Goal: Task Accomplishment & Management: Complete application form

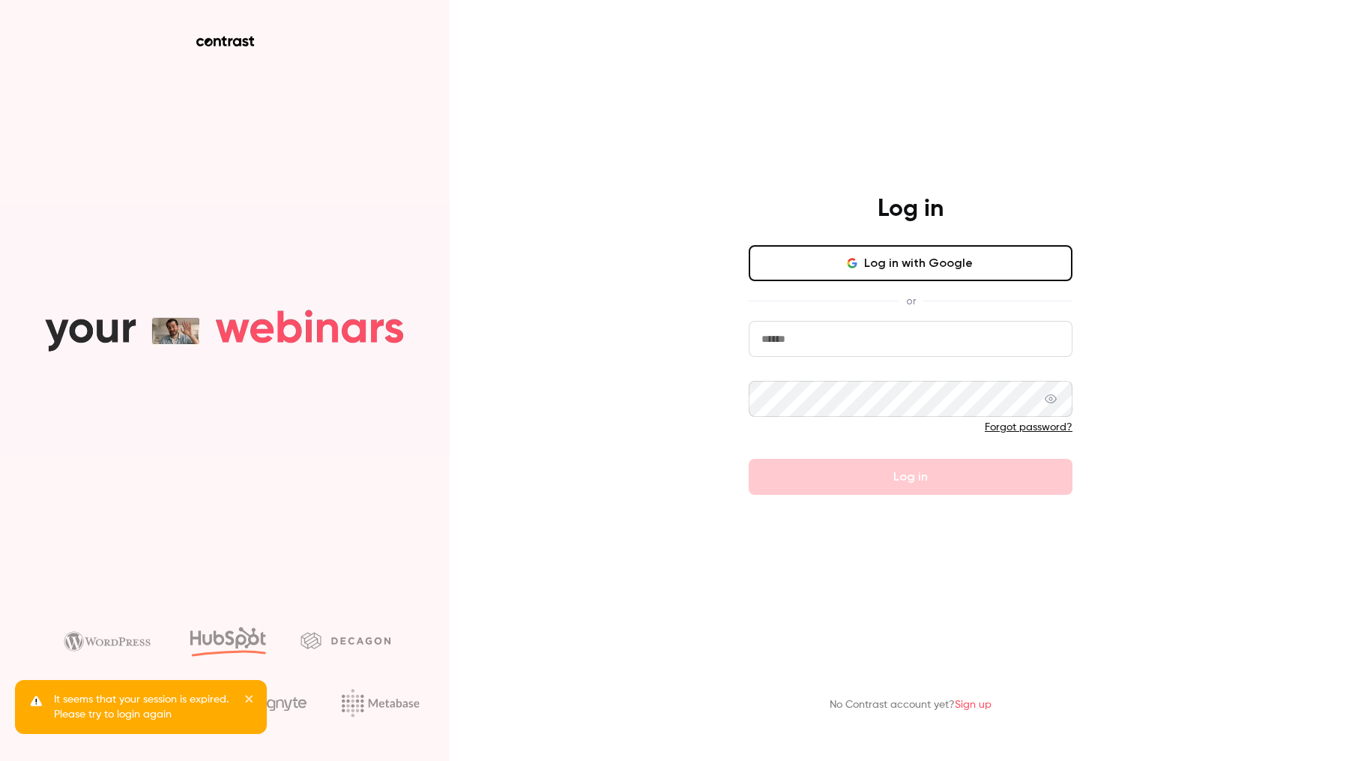
click at [829, 271] on button "Log in with Google" at bounding box center [911, 263] width 324 height 36
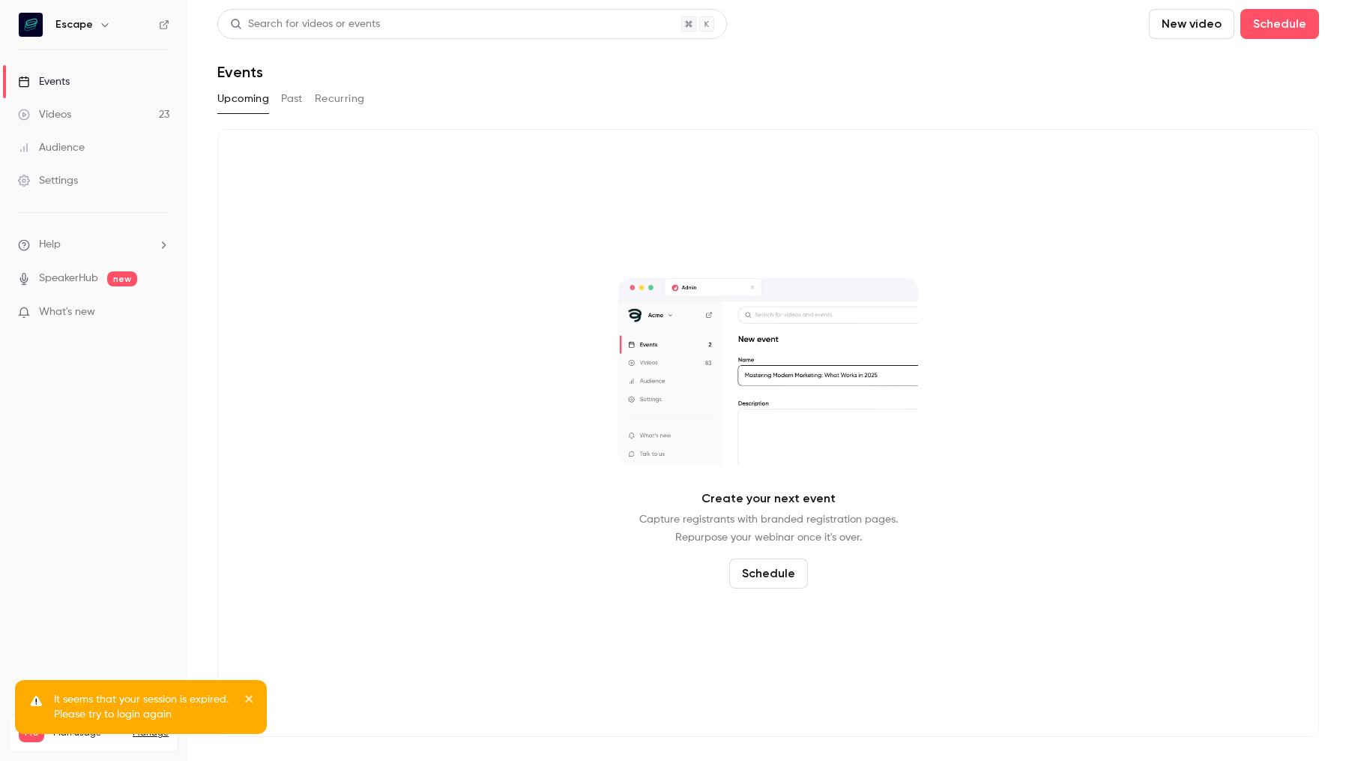
click at [123, 109] on link "Videos 23" at bounding box center [93, 114] width 187 height 33
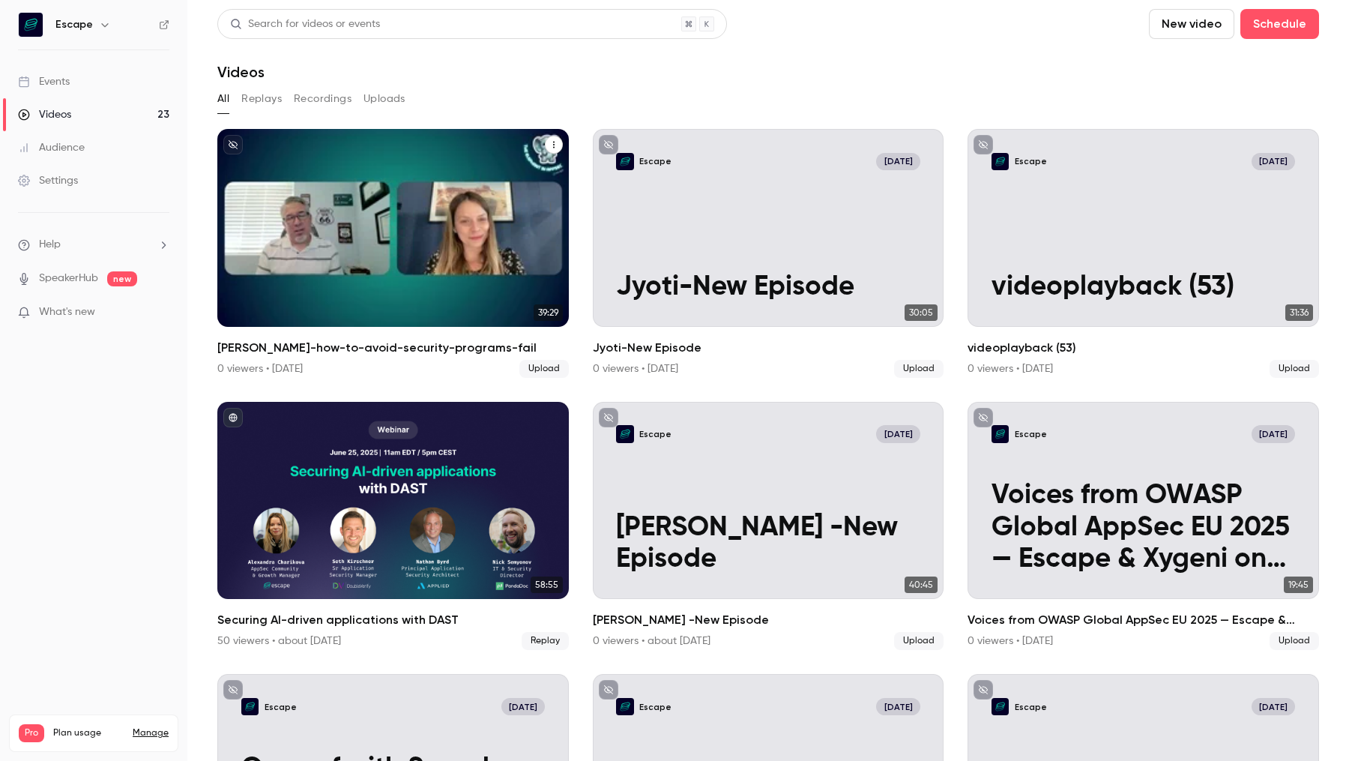
click at [552, 150] on button "Sean Finley-how-to-avoid-security-programs-fail" at bounding box center [554, 145] width 18 height 18
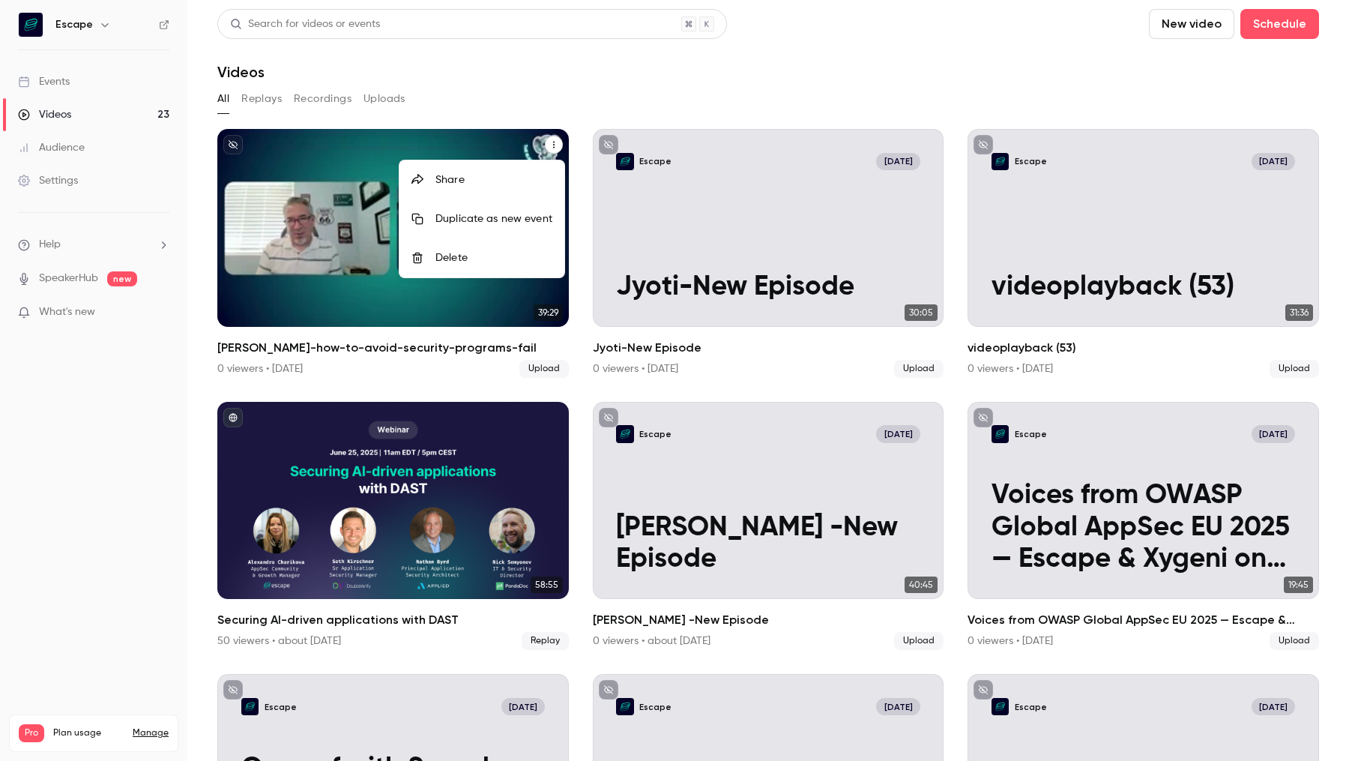
click at [512, 259] on div "Delete" at bounding box center [494, 257] width 117 height 15
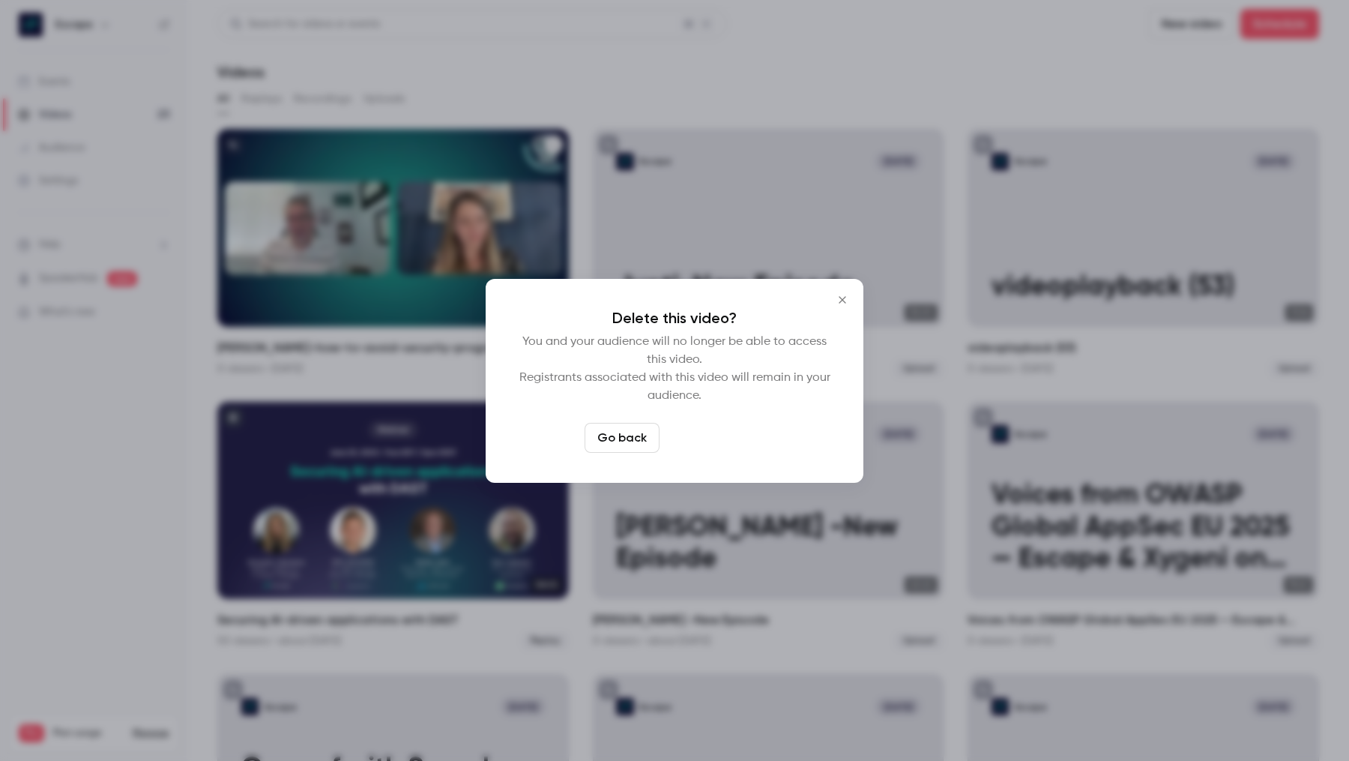
click at [728, 446] on button "Delete video" at bounding box center [716, 438] width 100 height 30
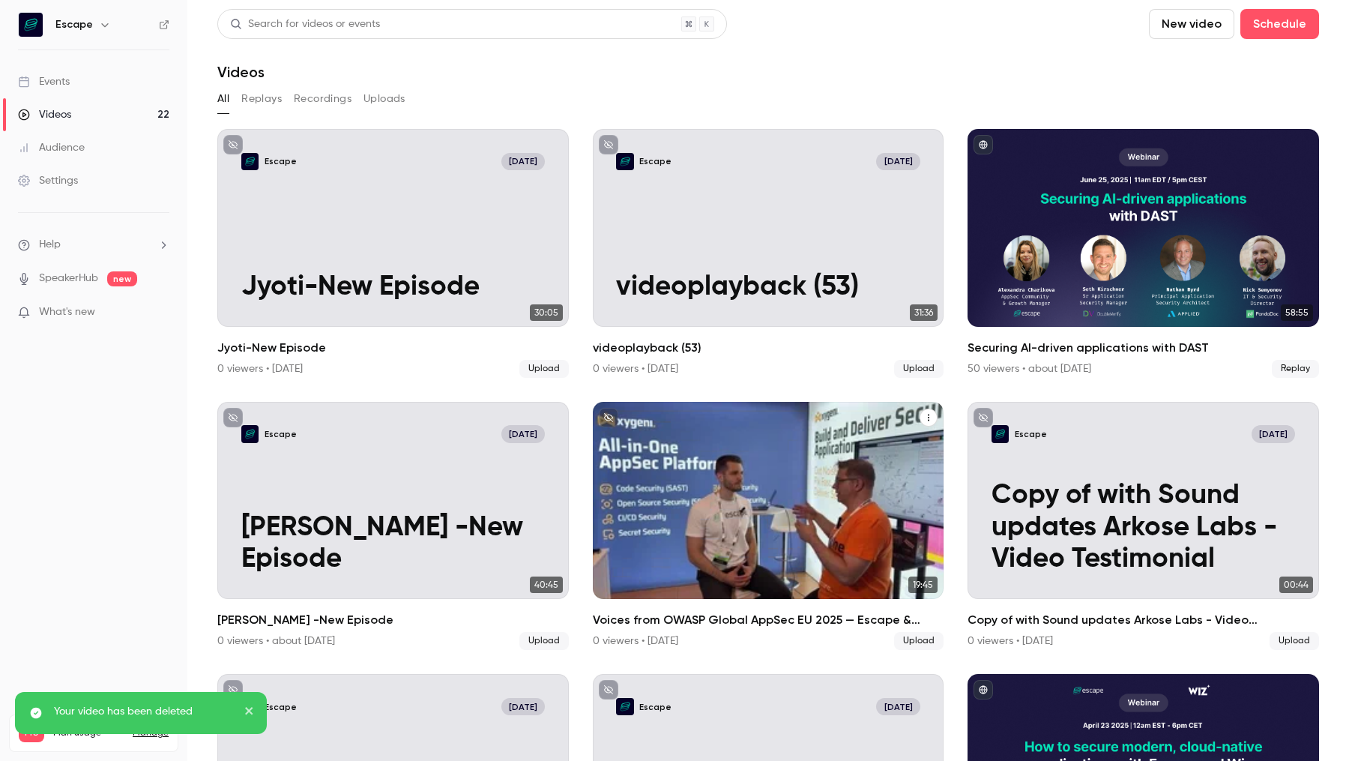
click at [924, 420] on icon "Voices from OWASP Global AppSec EU 2025 — Escape & Xygeni on Securing AI-Genera…" at bounding box center [928, 417] width 9 height 9
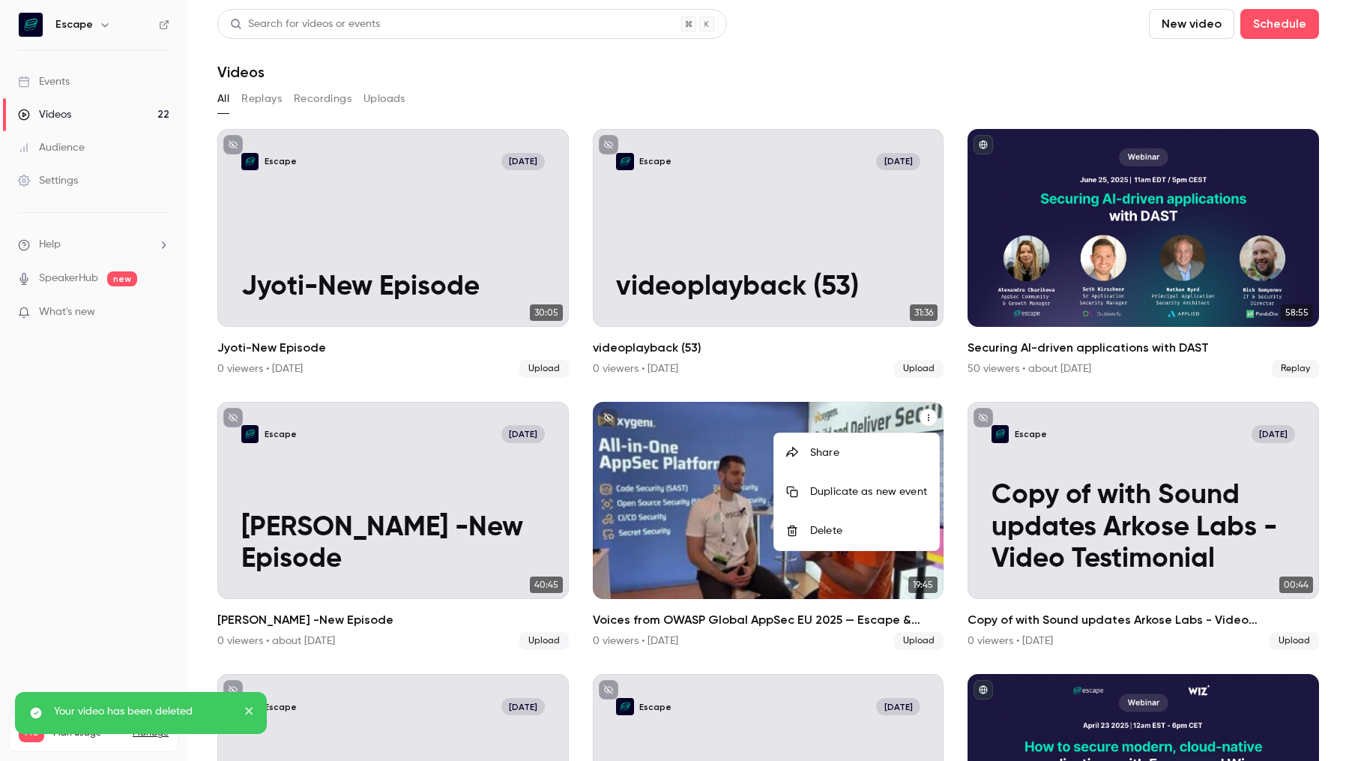
click at [871, 526] on div "Delete" at bounding box center [868, 530] width 117 height 15
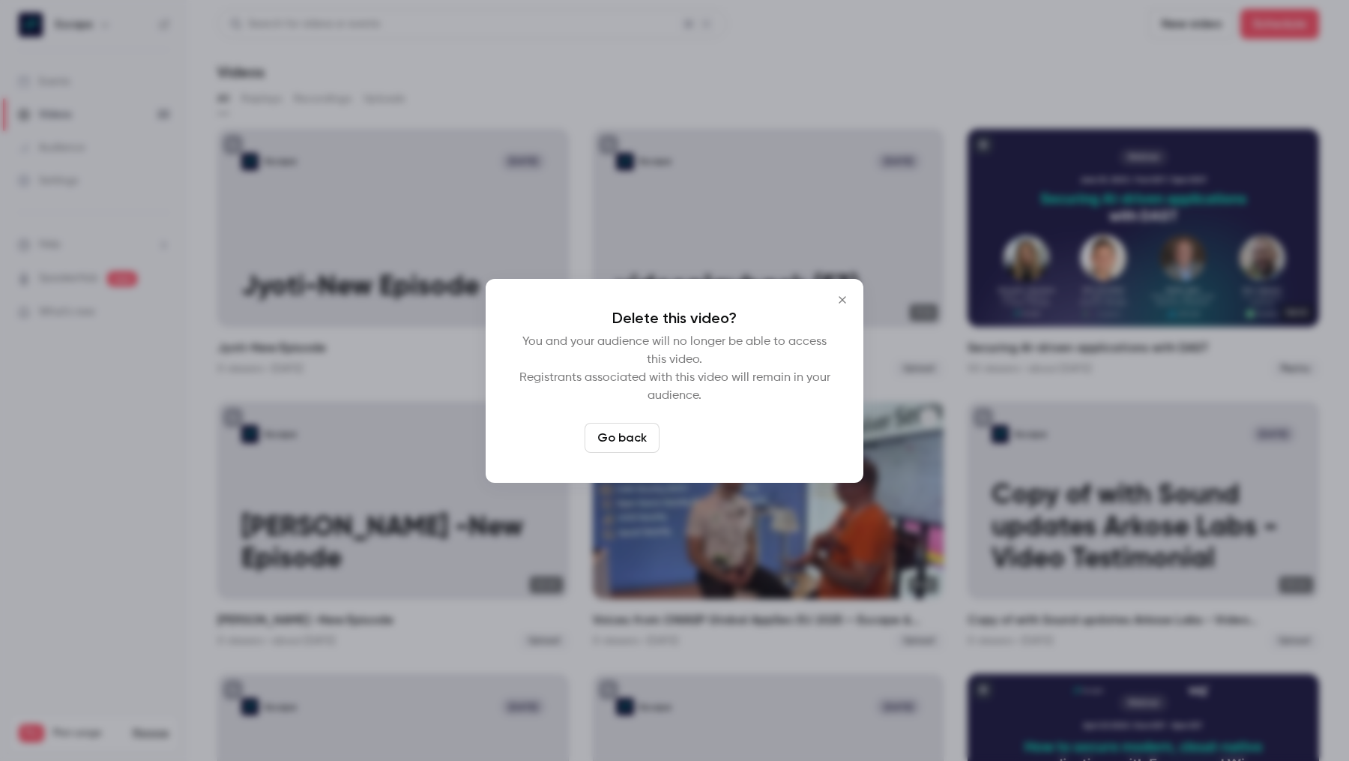
click at [742, 426] on button "Delete video" at bounding box center [716, 438] width 100 height 30
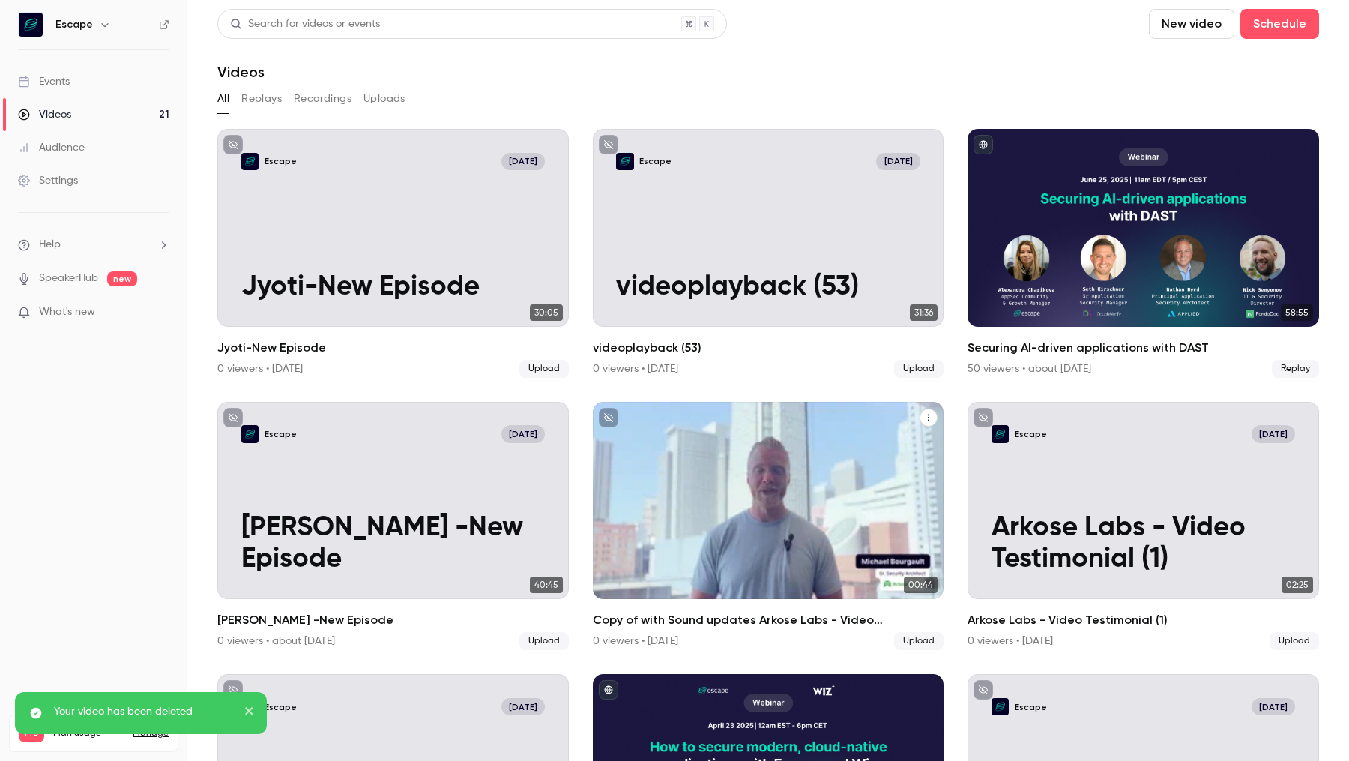
click at [933, 421] on icon "Copy of with Sound updates Arkose Labs - Video Testimonial" at bounding box center [928, 417] width 9 height 9
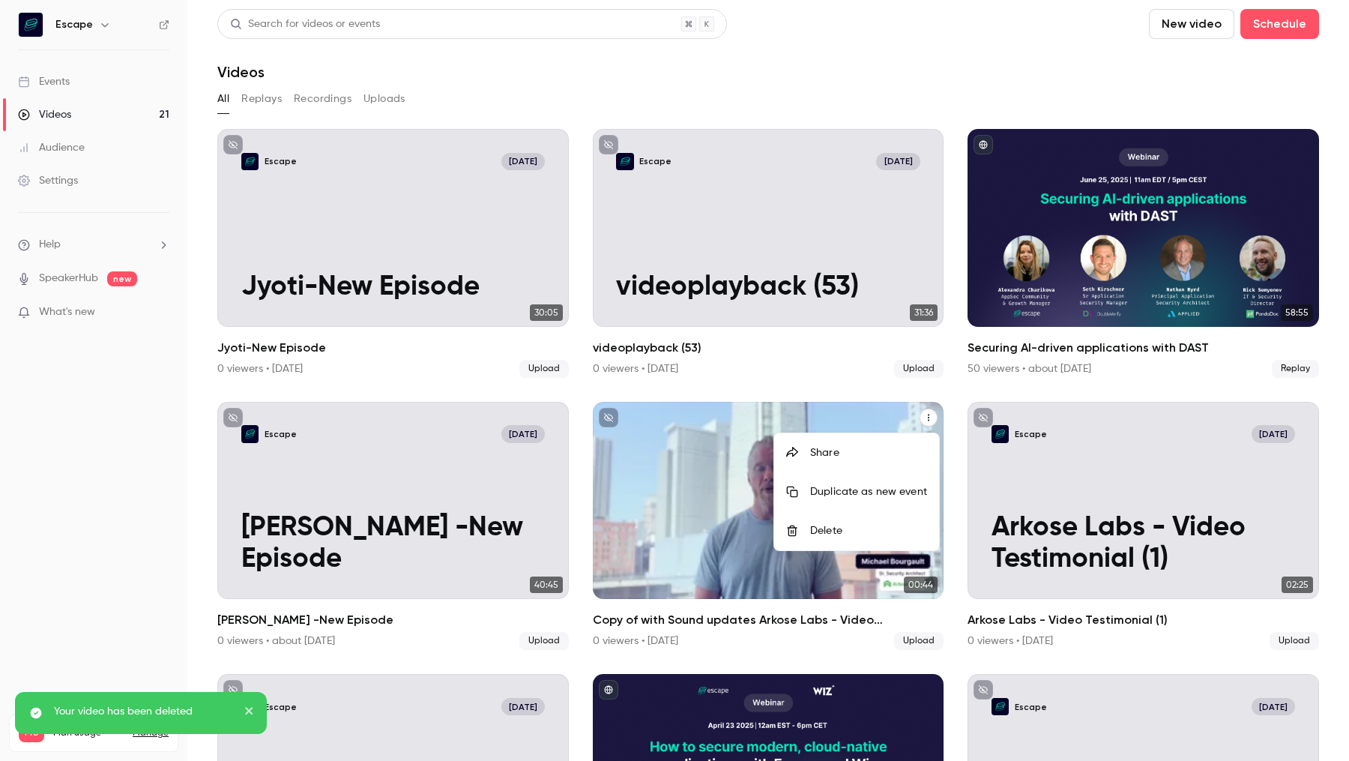
click at [889, 533] on div "Delete" at bounding box center [868, 530] width 117 height 15
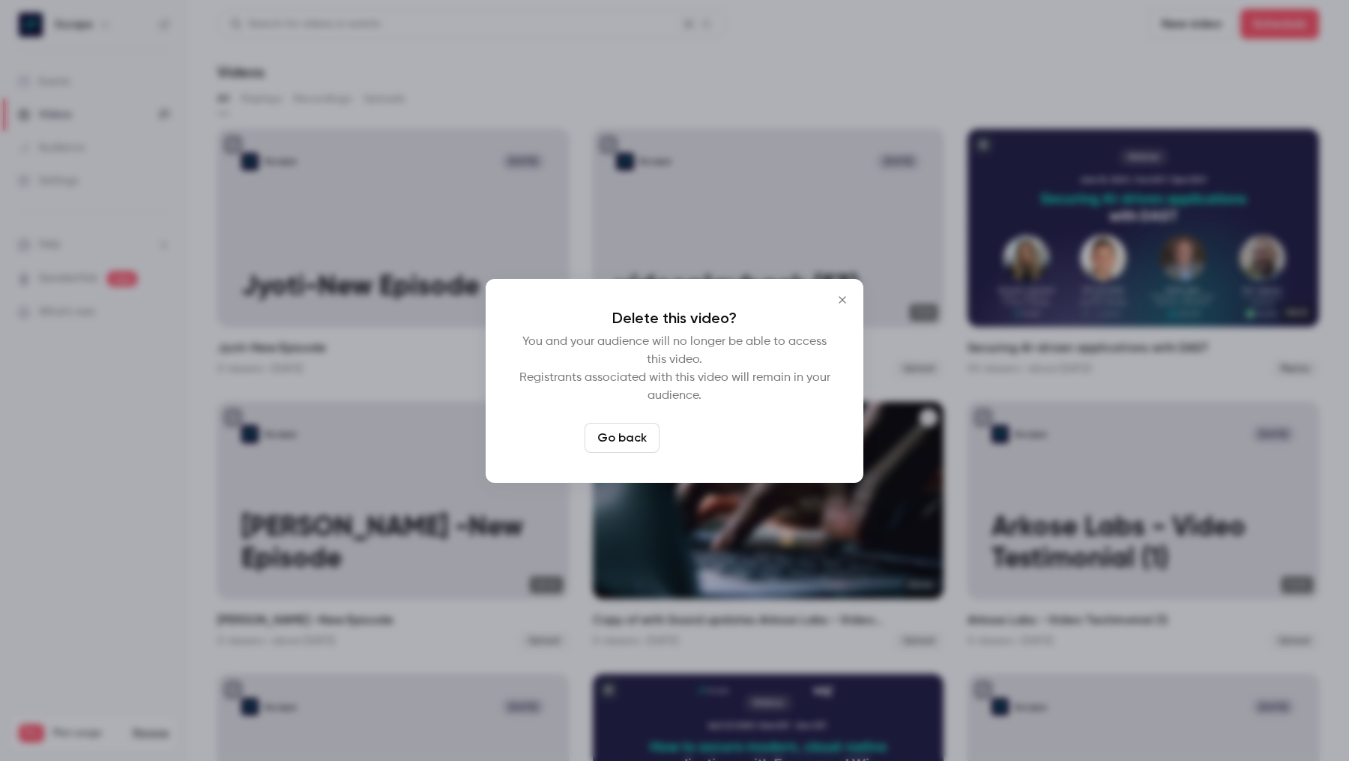
click at [725, 432] on button "Delete video" at bounding box center [716, 438] width 100 height 30
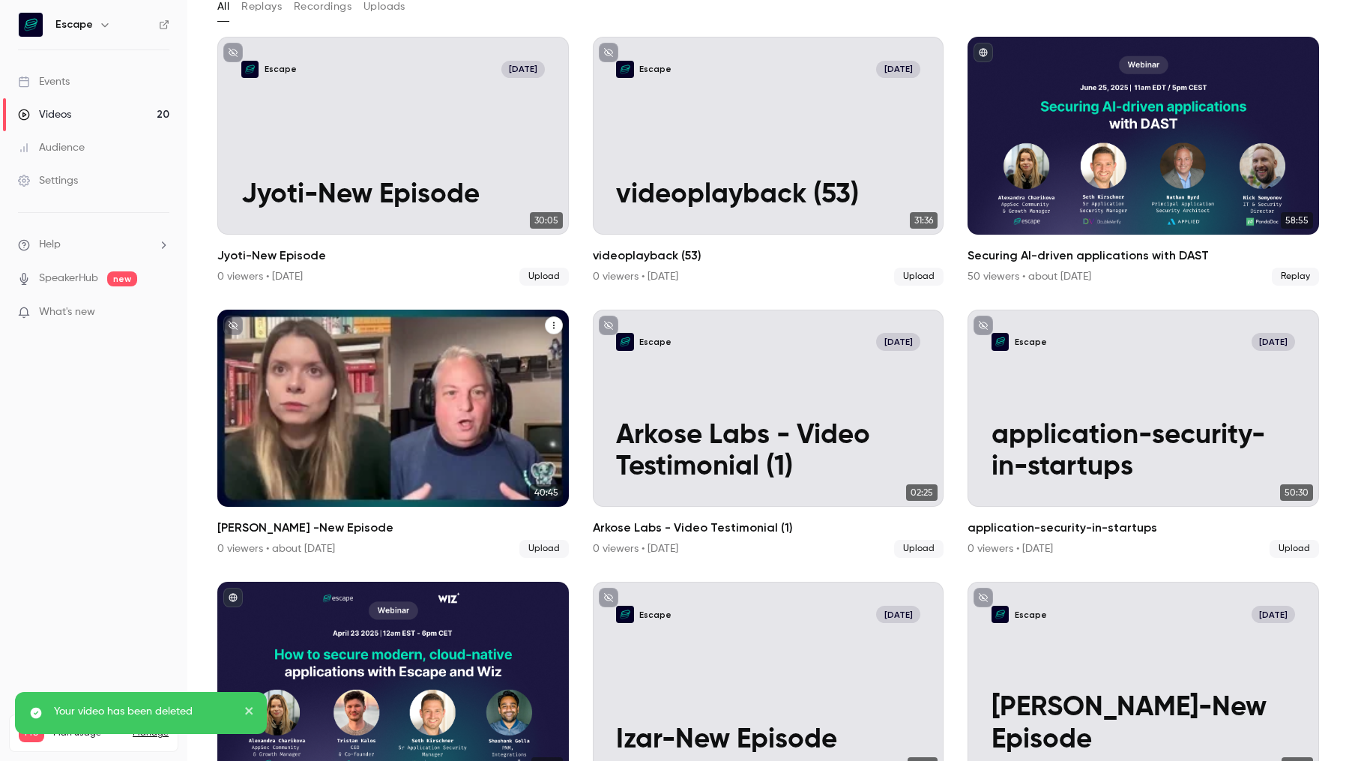
scroll to position [152, 0]
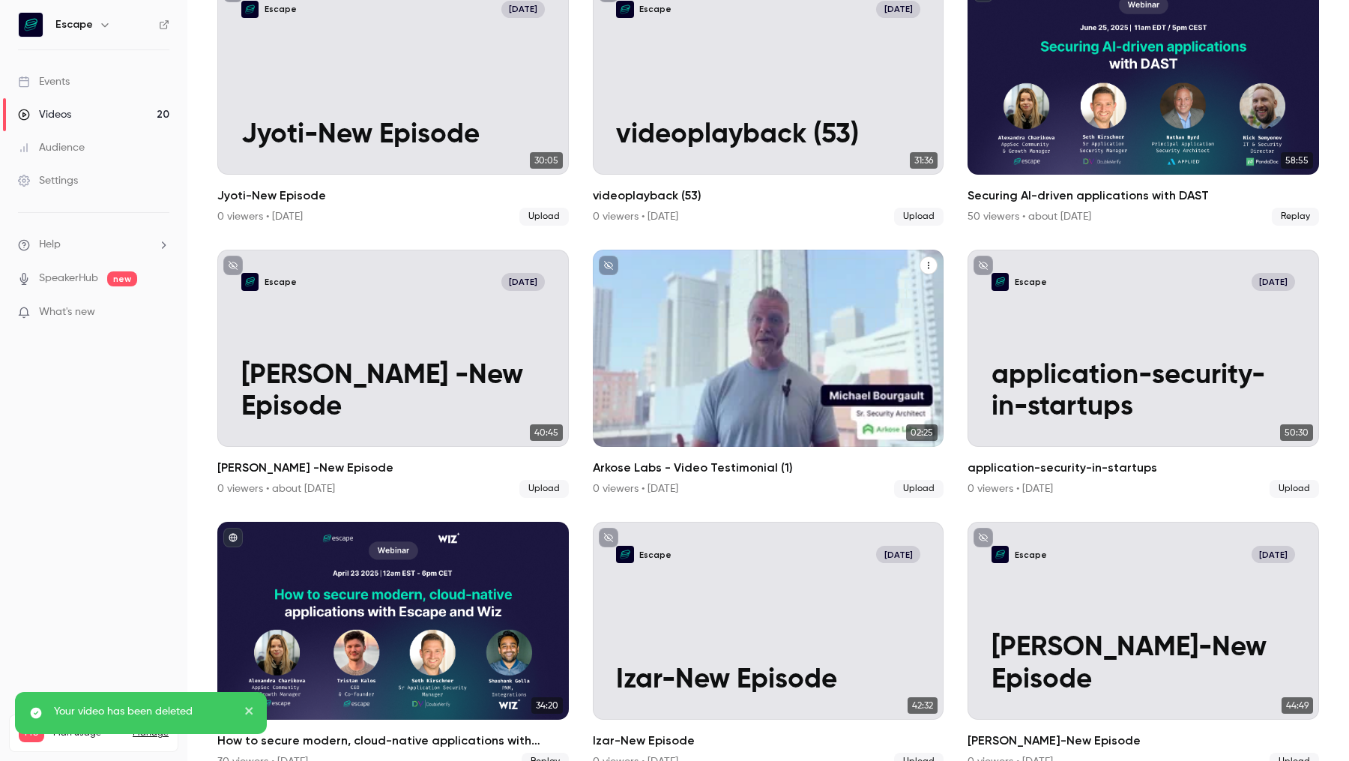
click at [931, 263] on icon "Arkose Labs - Video Testimonial (1)" at bounding box center [928, 265] width 9 height 9
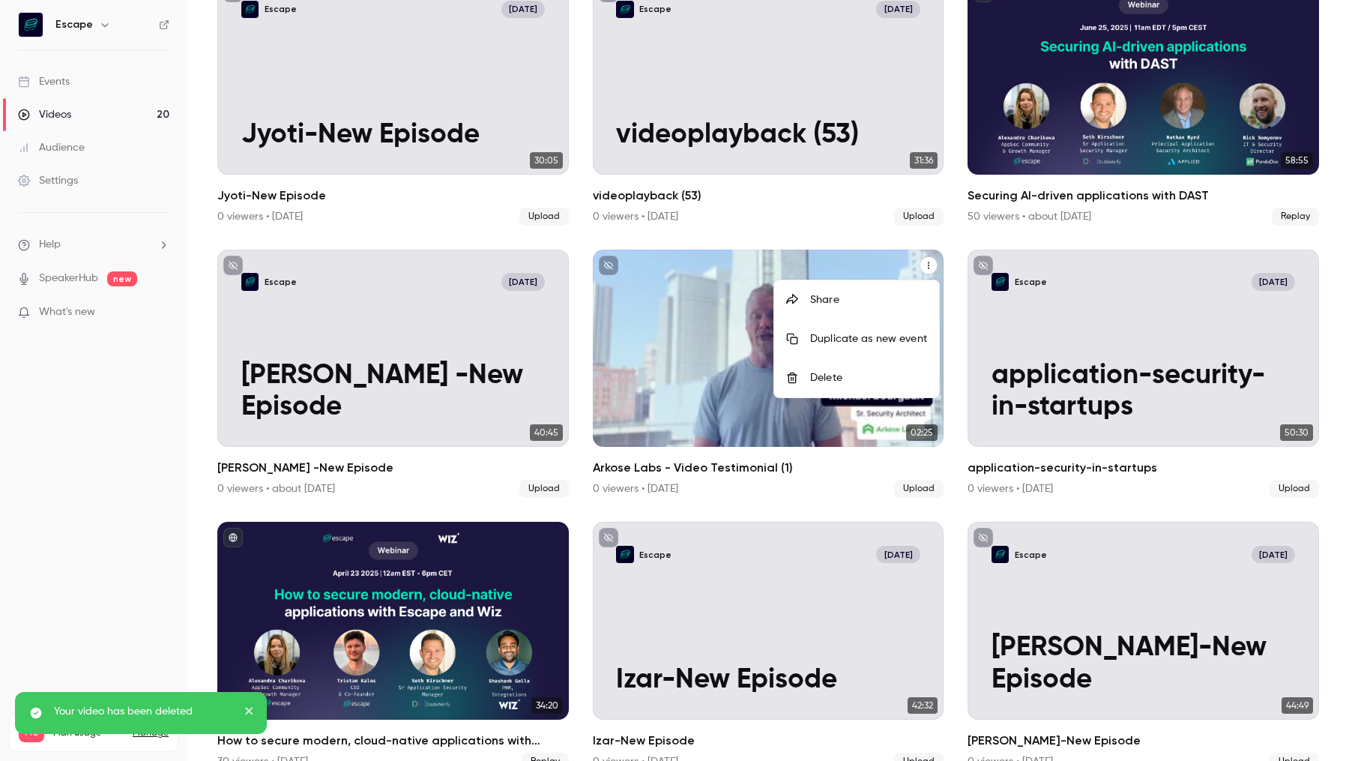
click at [885, 367] on li "Delete" at bounding box center [856, 377] width 165 height 39
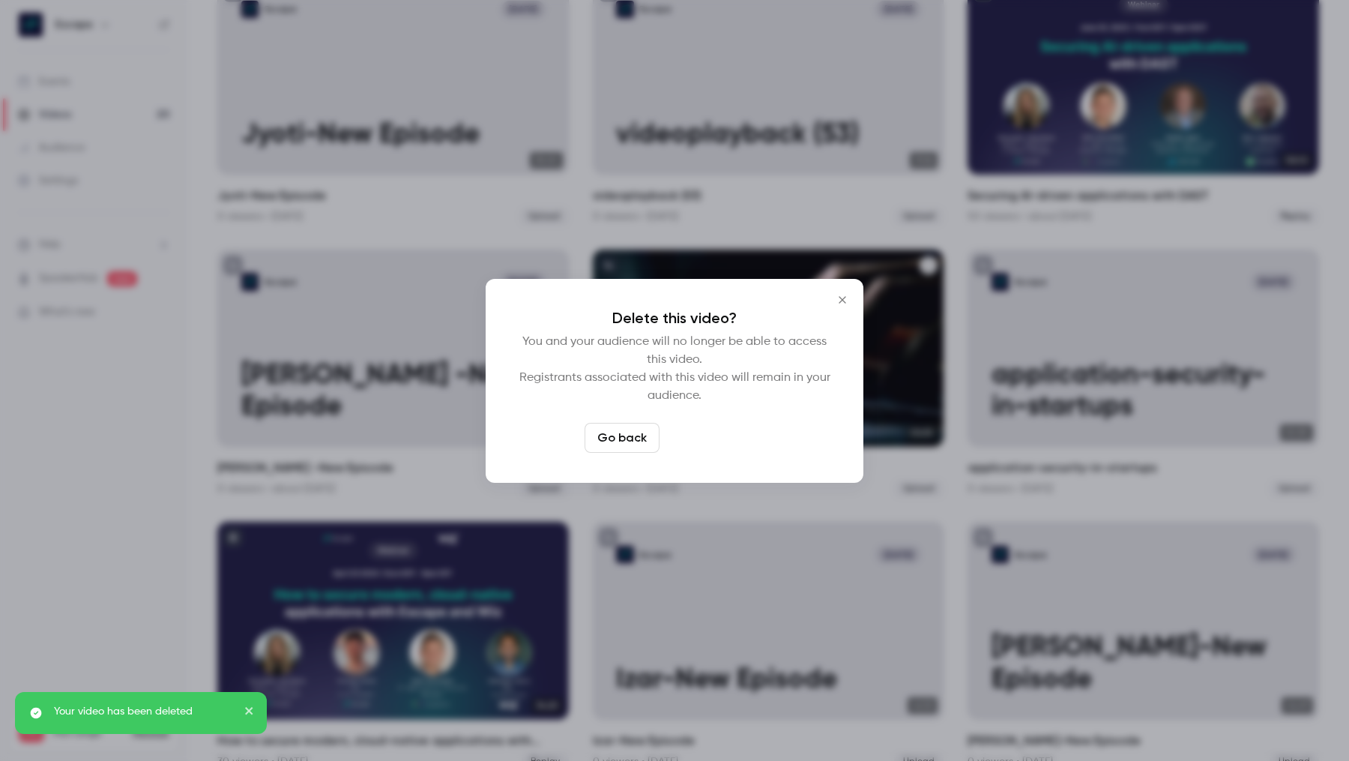
click at [725, 440] on button "Delete video" at bounding box center [716, 438] width 100 height 30
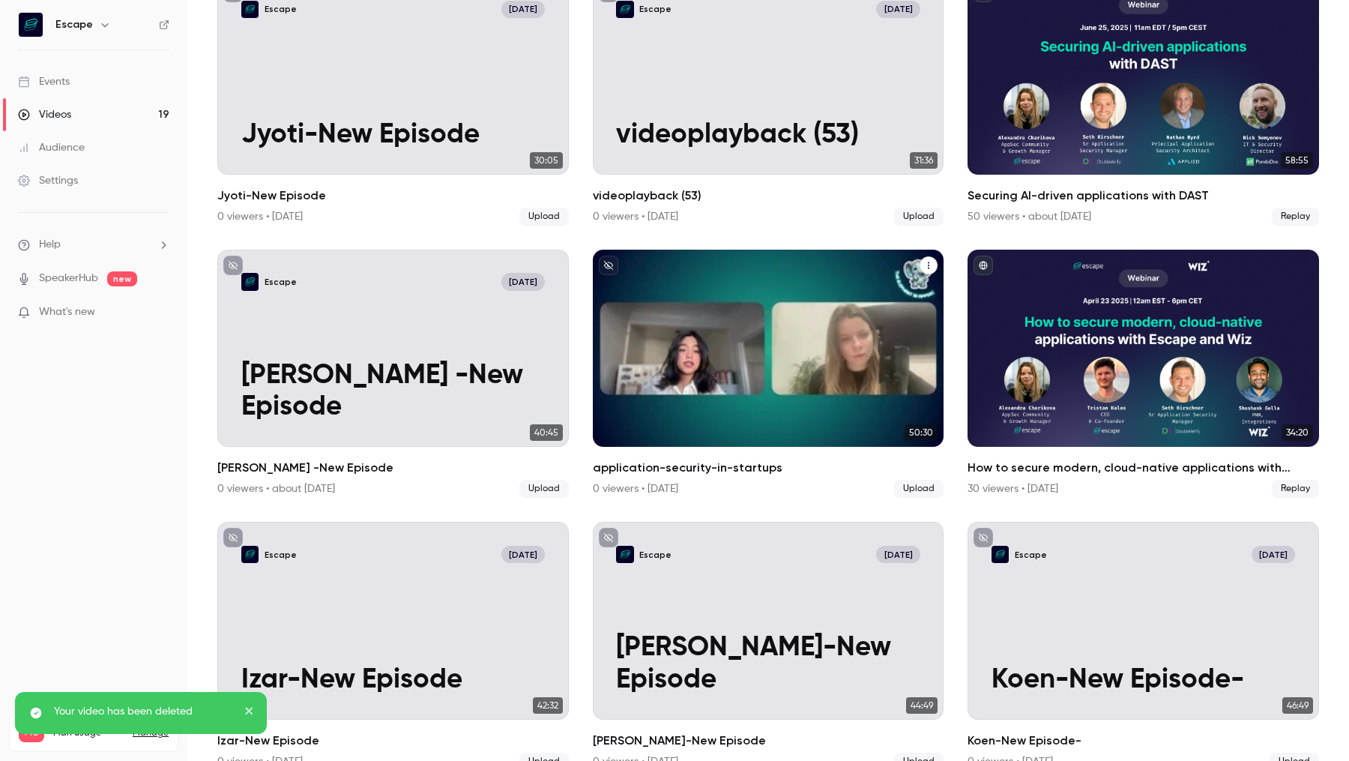
click at [933, 268] on icon "application-security-in-startups" at bounding box center [928, 265] width 9 height 9
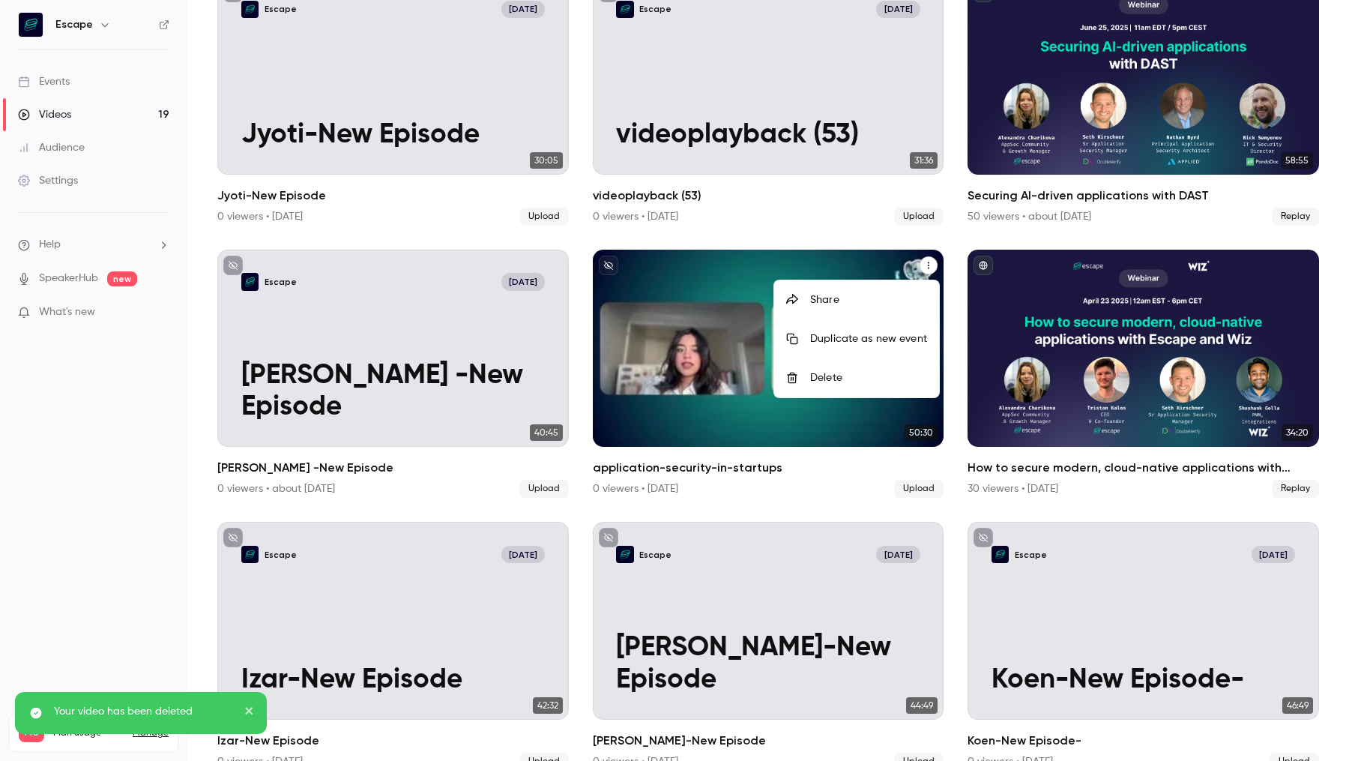
click at [828, 388] on li "Delete" at bounding box center [856, 377] width 165 height 39
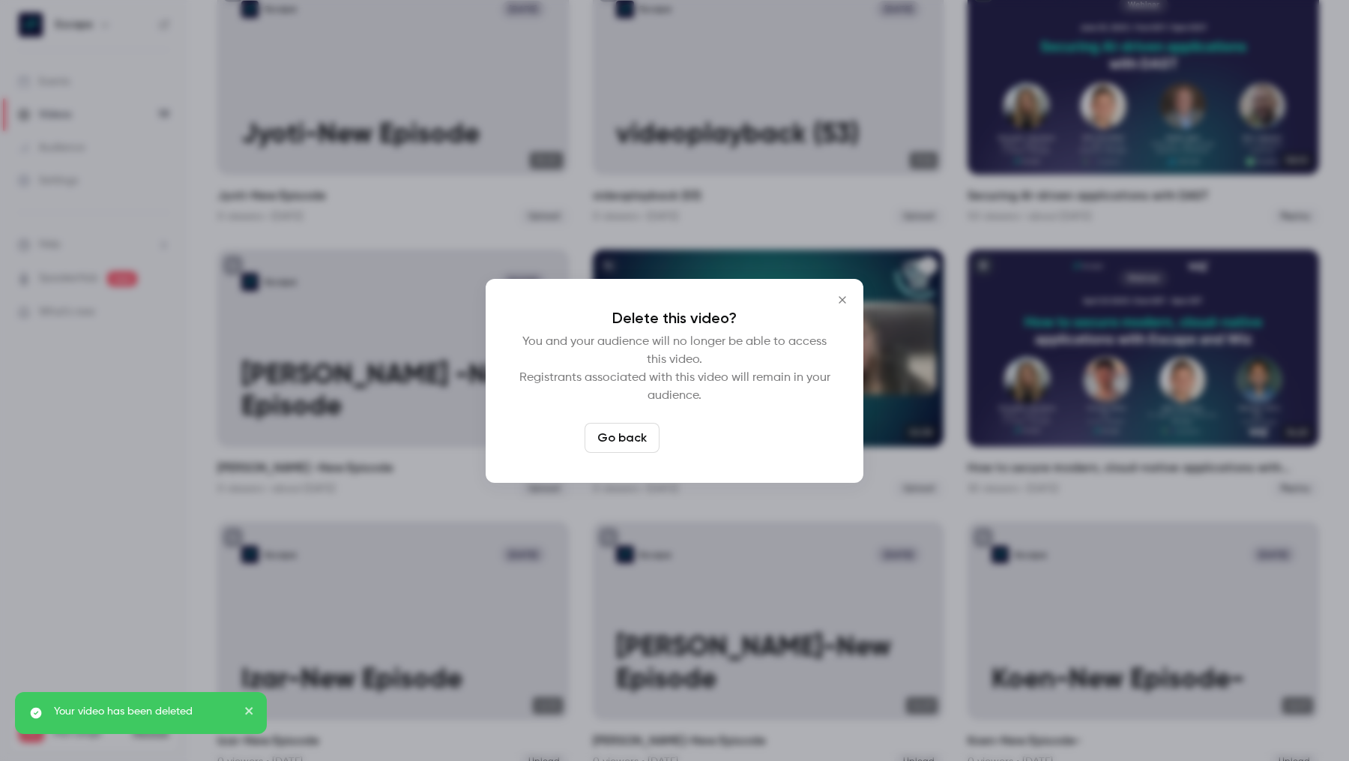
click at [737, 439] on button "Delete video" at bounding box center [716, 438] width 100 height 30
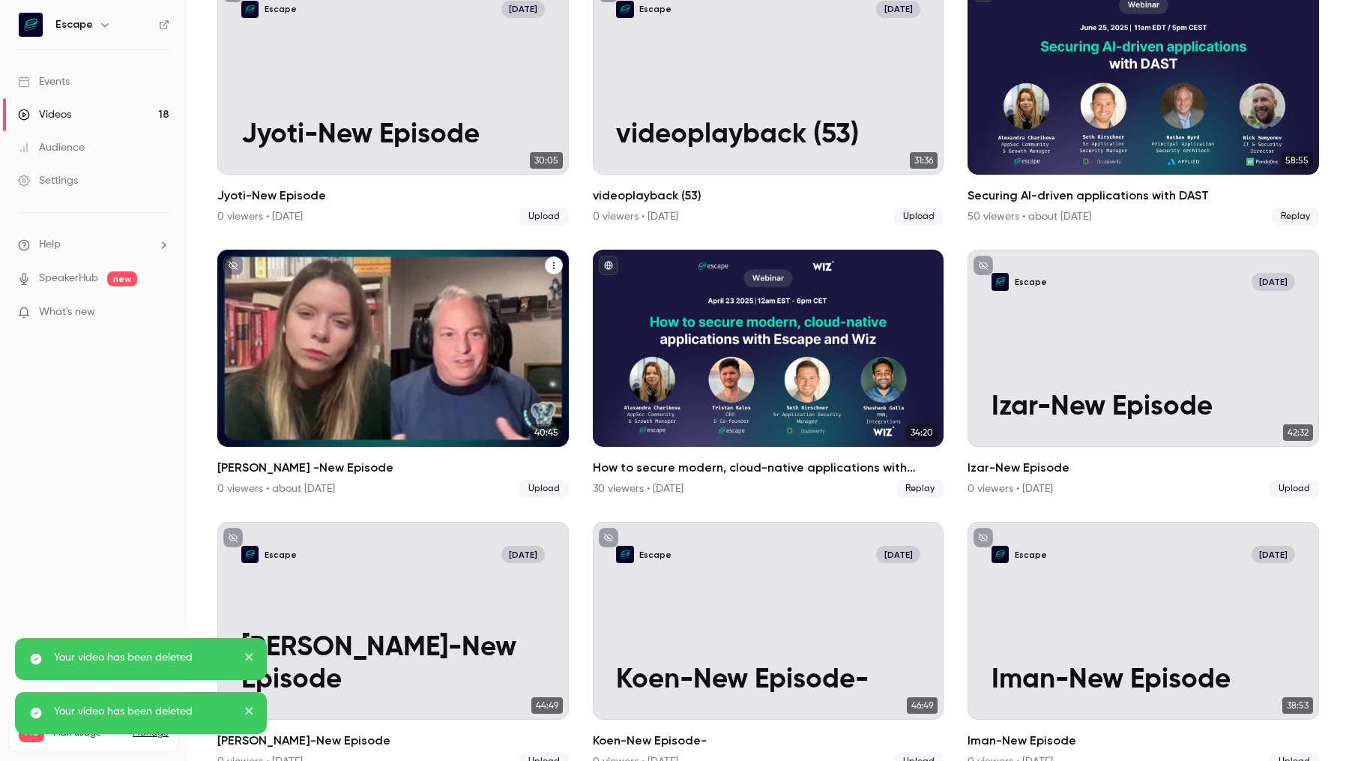
click at [555, 267] on icon "Nathan Byrd -New Episode" at bounding box center [553, 265] width 9 height 9
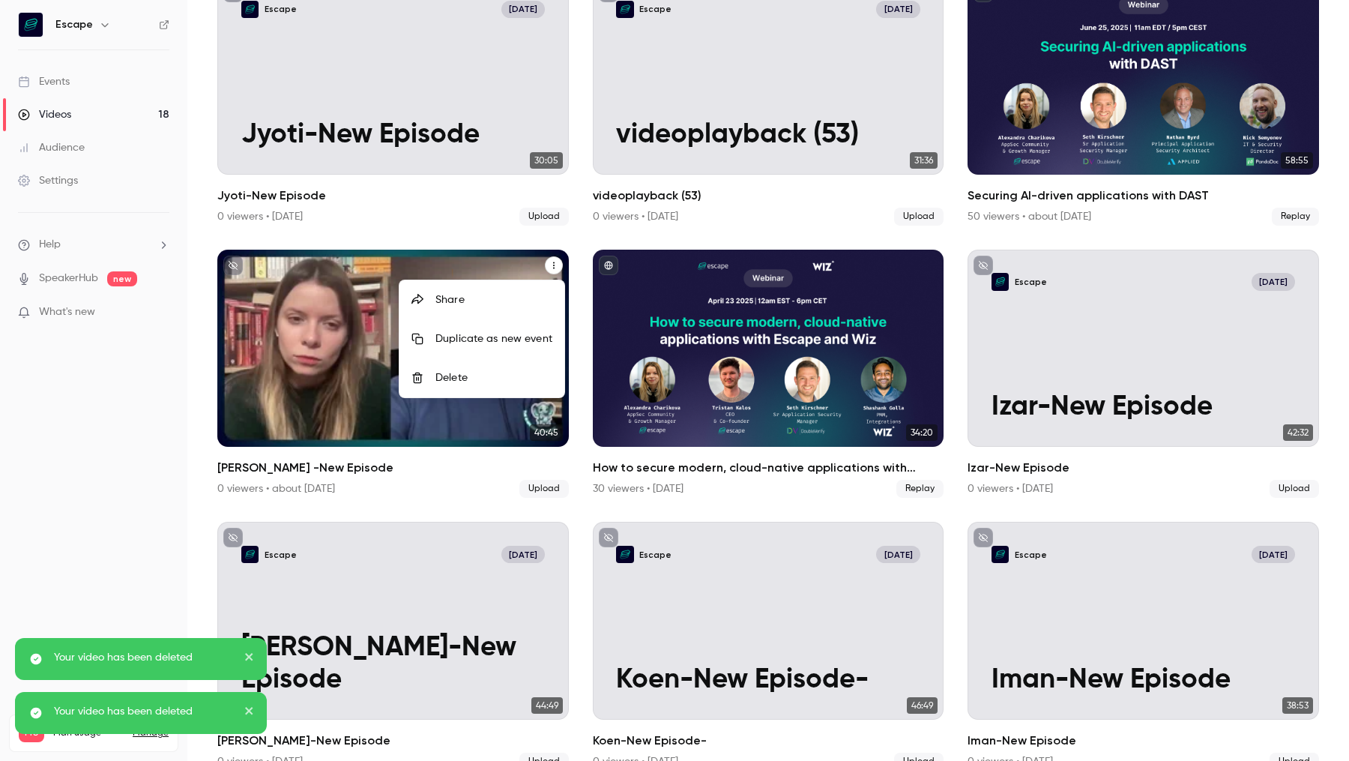
click at [516, 371] on div "Delete" at bounding box center [494, 377] width 117 height 15
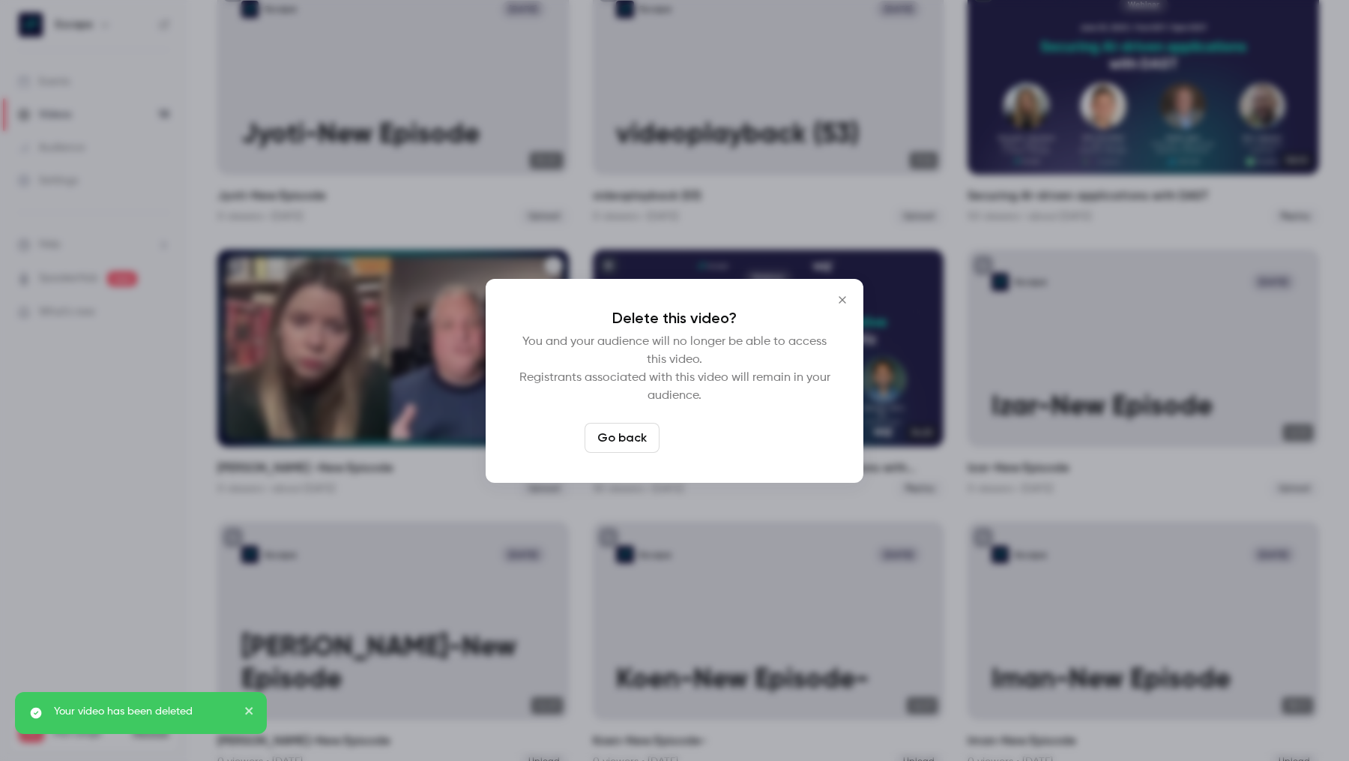
click at [736, 437] on button "Delete video" at bounding box center [716, 438] width 100 height 30
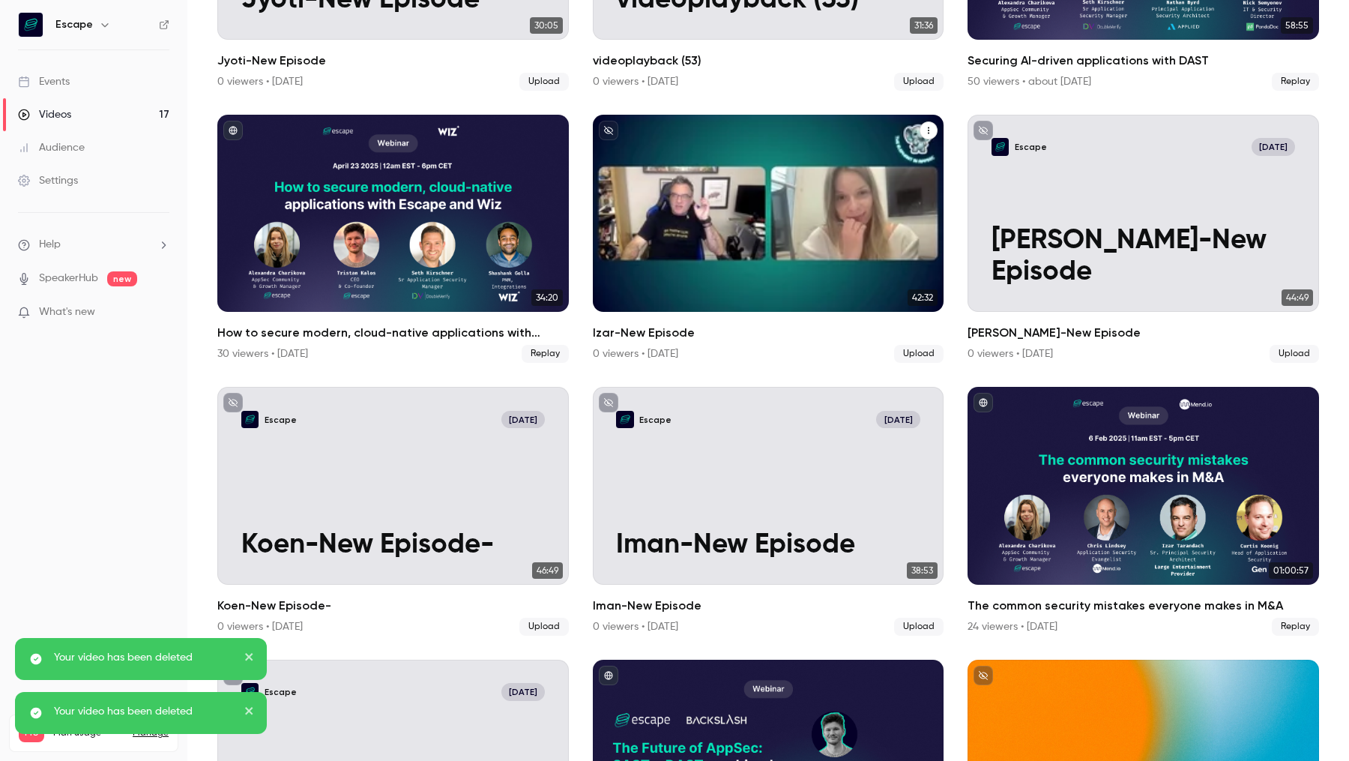
scroll to position [0, 0]
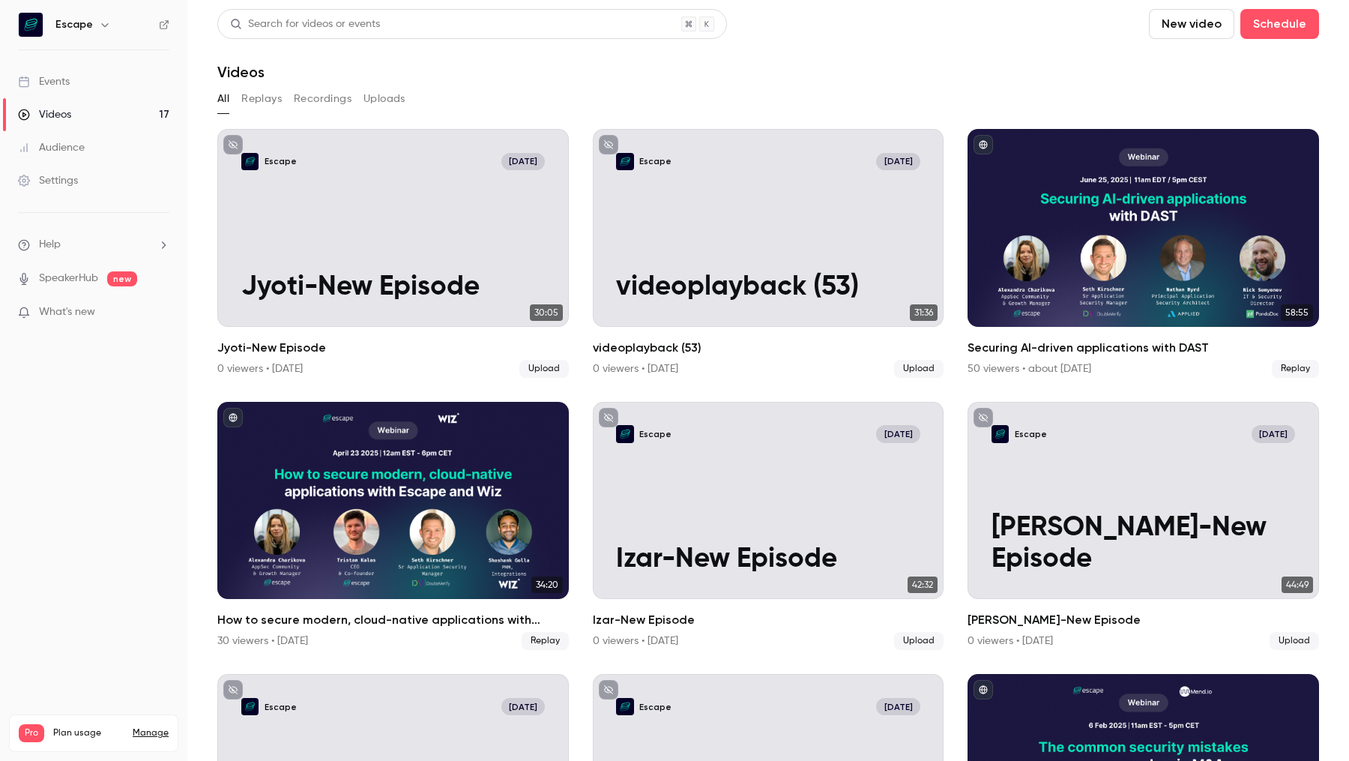
click at [151, 76] on link "Events" at bounding box center [93, 81] width 187 height 33
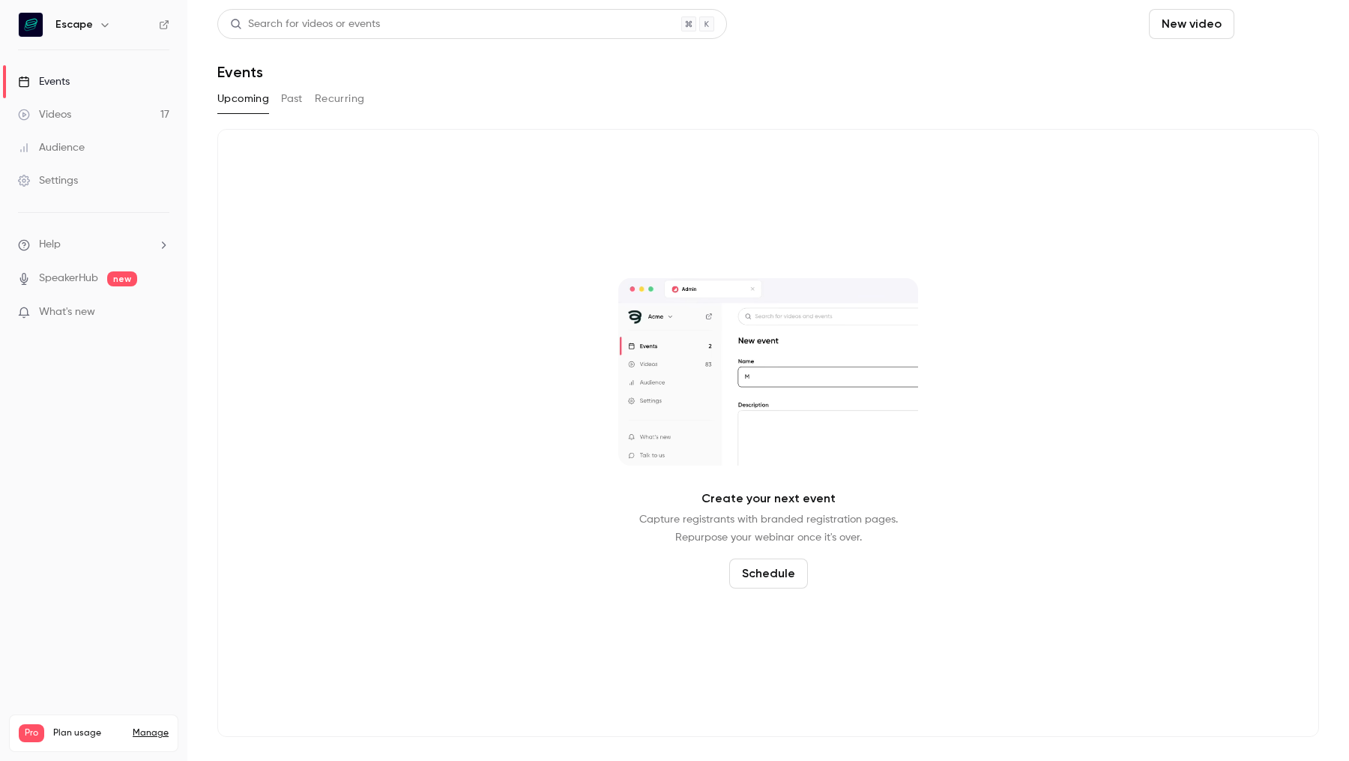
click at [1277, 17] on button "Schedule" at bounding box center [1280, 24] width 79 height 30
click at [1247, 70] on div "One time event" at bounding box center [1250, 65] width 114 height 15
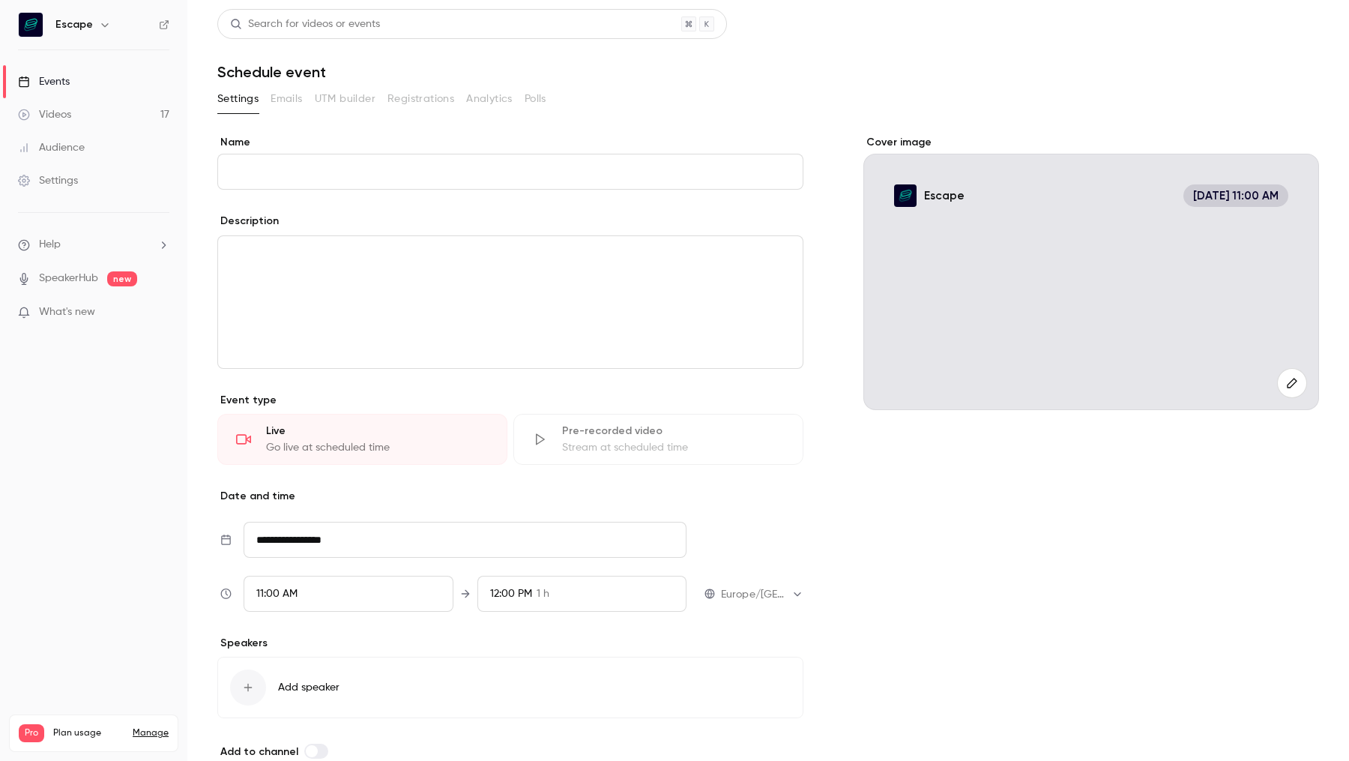
scroll to position [75, 0]
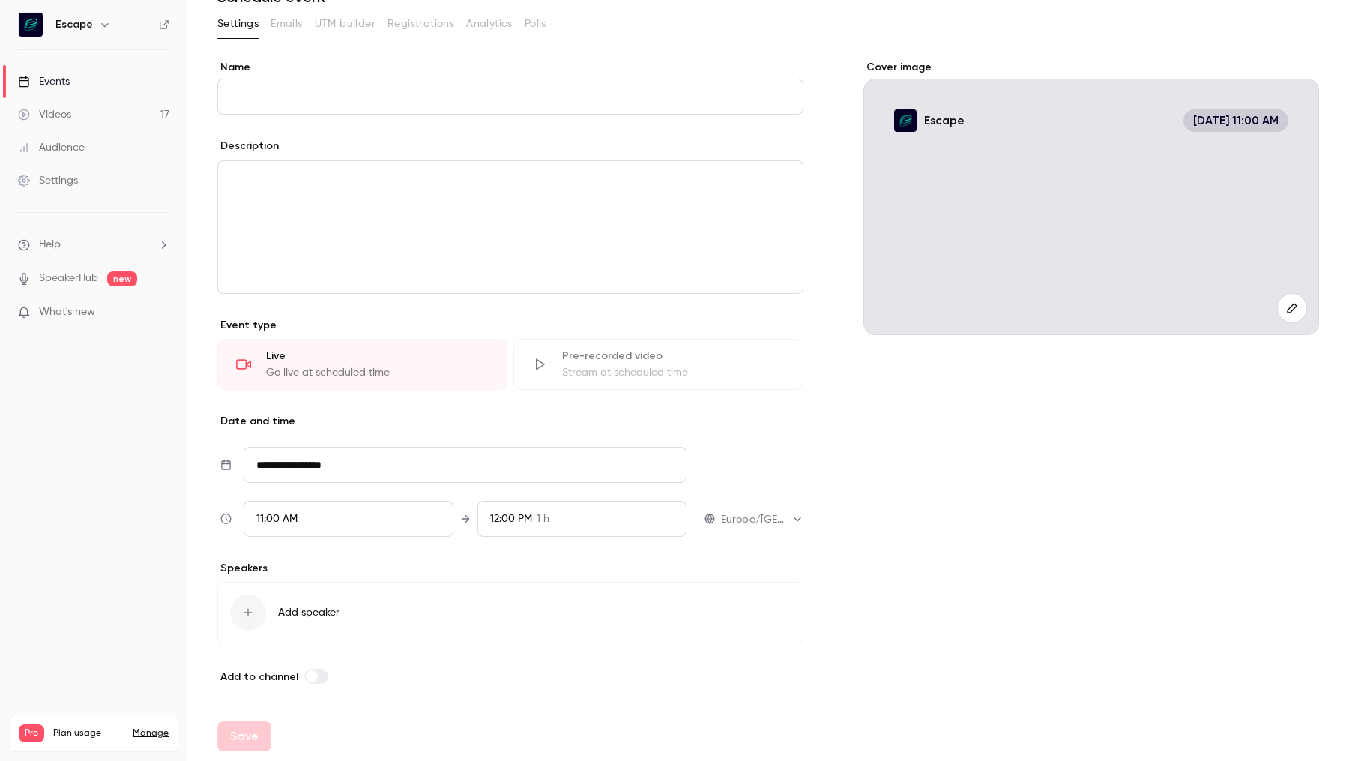
click at [388, 448] on input "**********" at bounding box center [465, 465] width 443 height 36
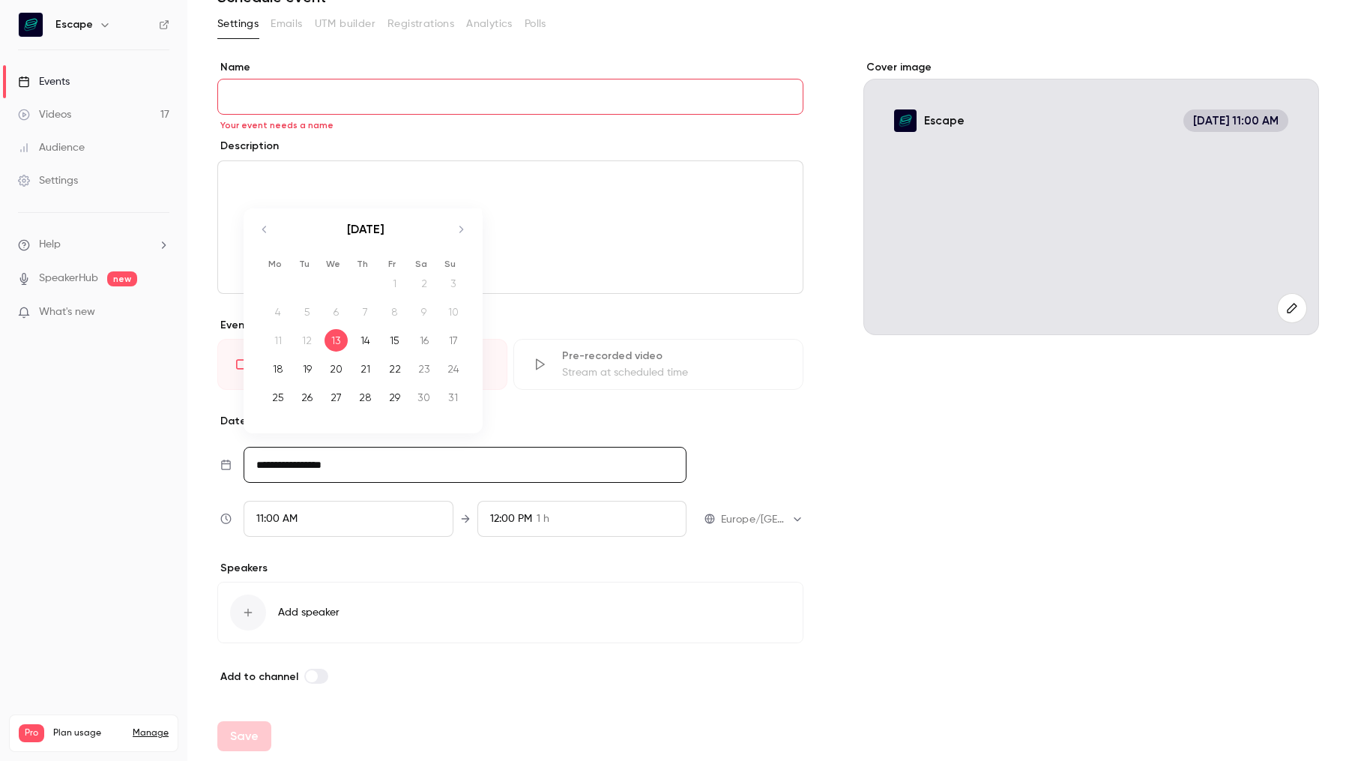
click at [451, 229] on div "[DATE]" at bounding box center [365, 237] width 211 height 58
click at [456, 229] on icon "Move forward to switch to the next month." at bounding box center [461, 229] width 18 height 18
click at [307, 305] on div "9" at bounding box center [306, 312] width 23 height 22
type input "**********"
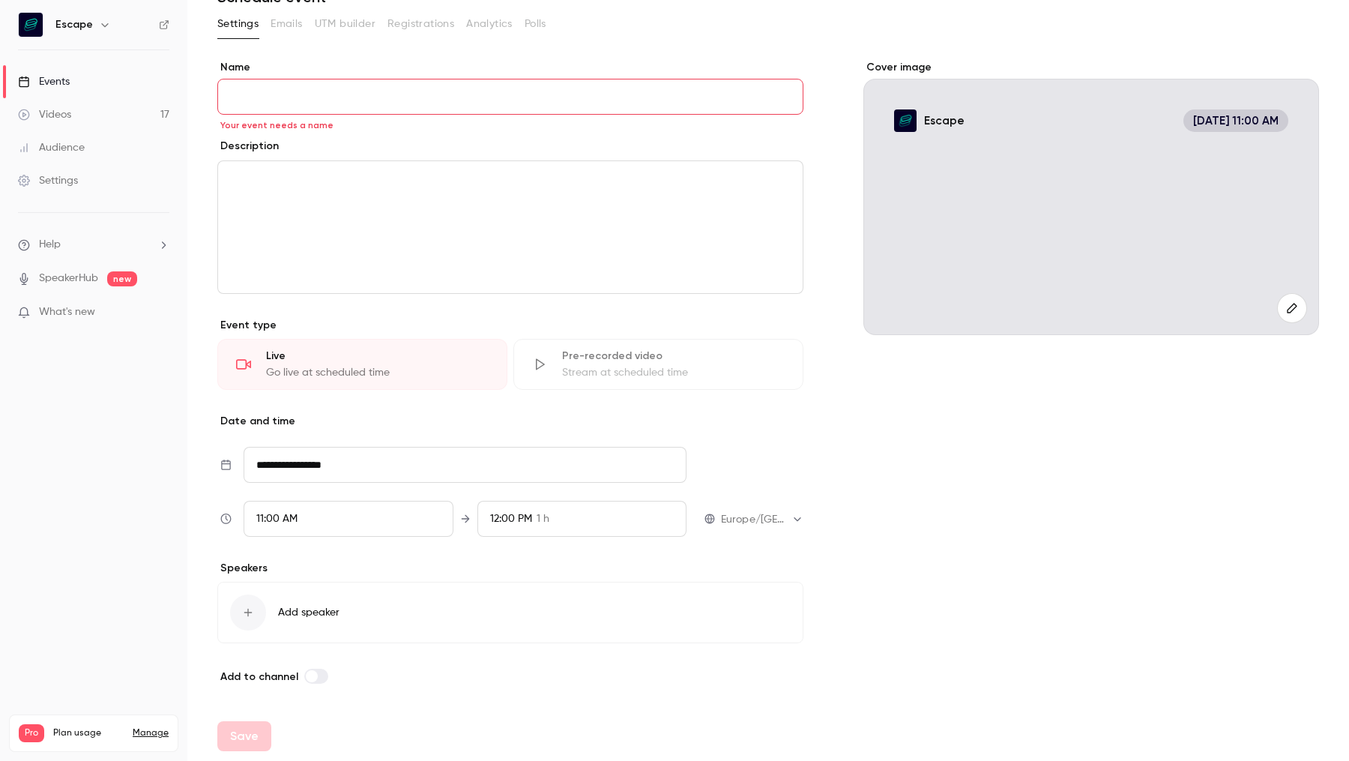
click at [256, 91] on input "Name" at bounding box center [510, 97] width 586 height 36
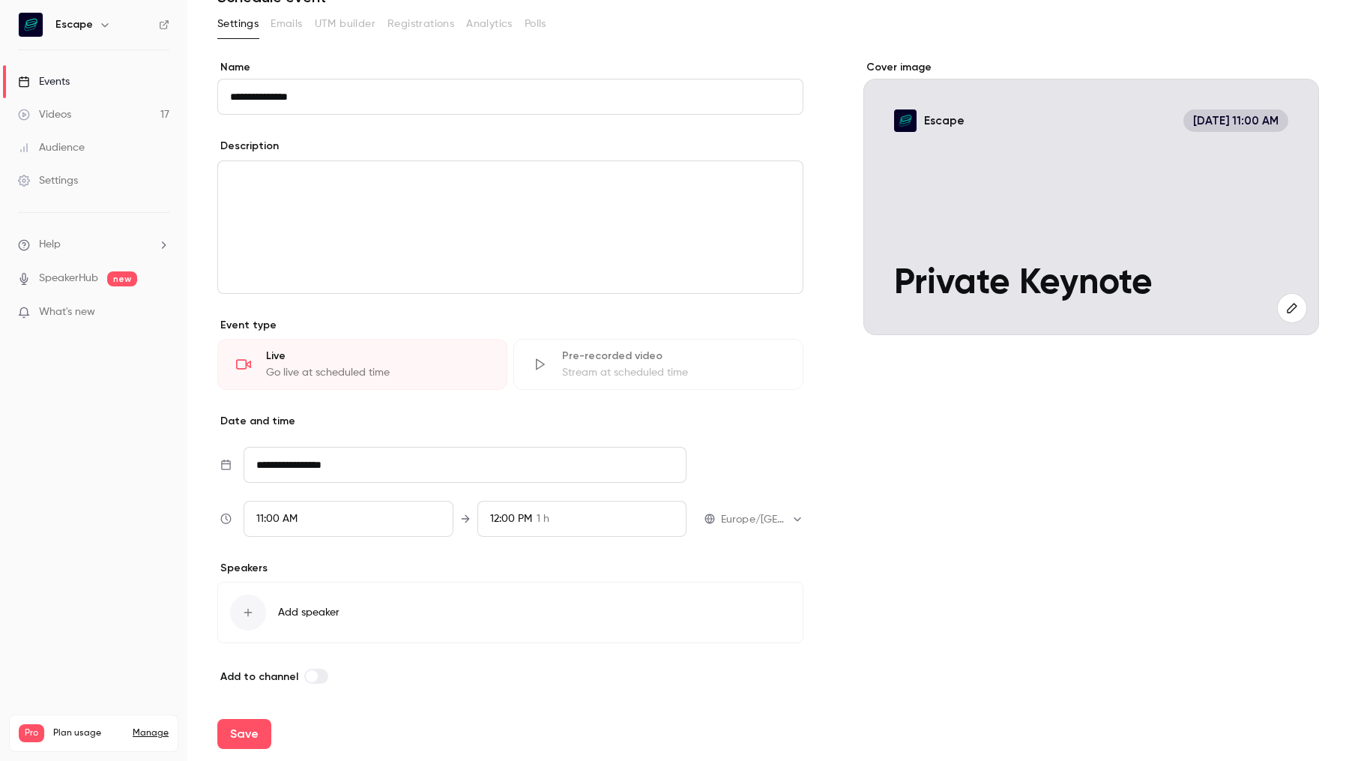
type input "**********"
click at [327, 203] on div "editor" at bounding box center [510, 227] width 585 height 132
click at [320, 538] on div "**********" at bounding box center [510, 372] width 586 height 625
click at [321, 505] on div "11:00 AM" at bounding box center [348, 519] width 209 height 36
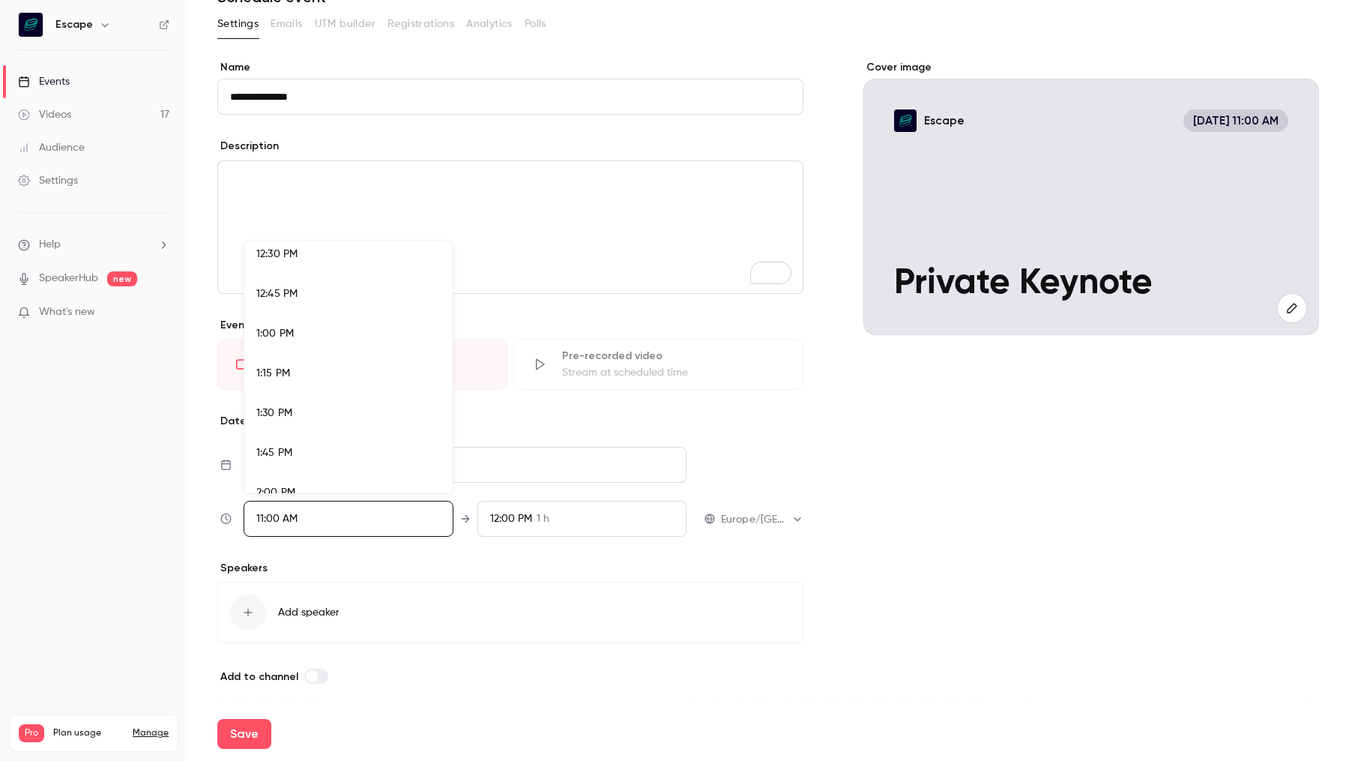
click at [331, 577] on div at bounding box center [674, 380] width 1349 height 761
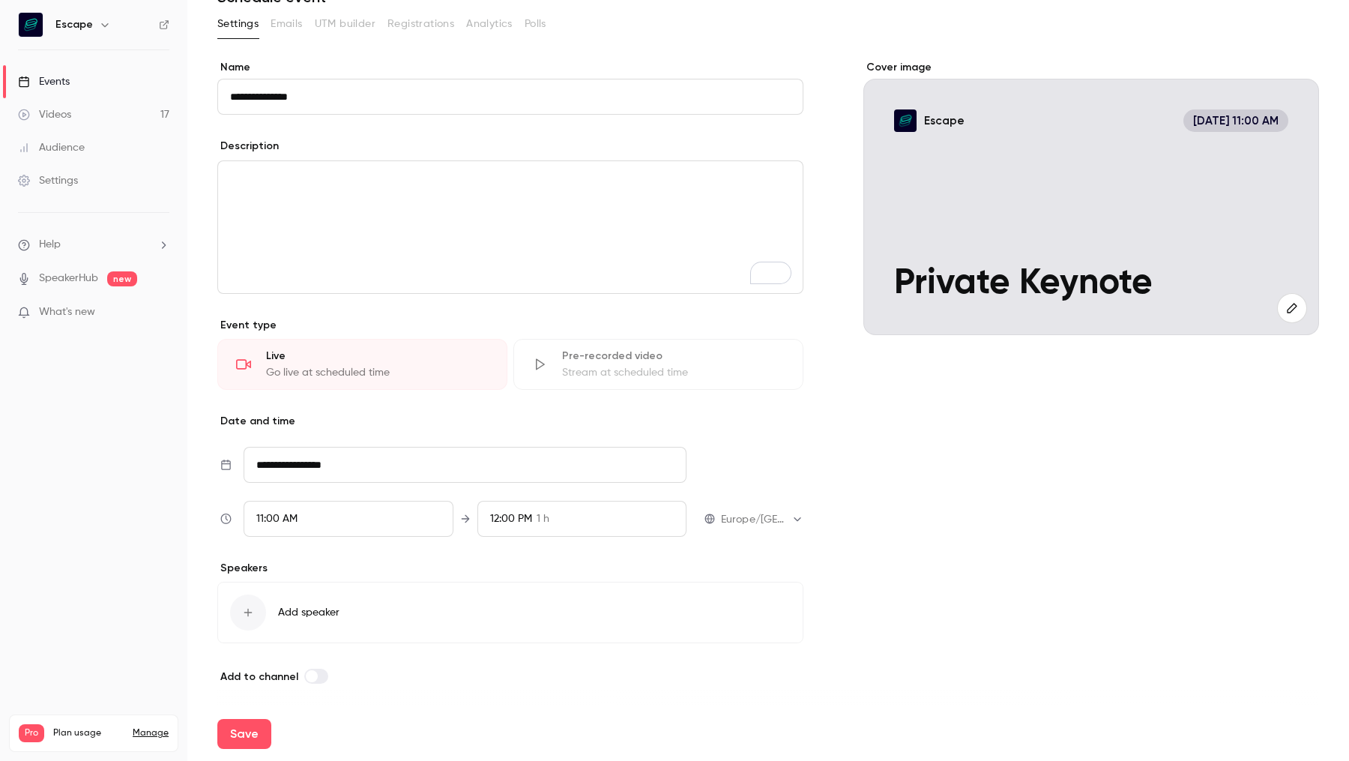
click at [303, 611] on span "Add speaker" at bounding box center [308, 612] width 61 height 15
type input "*******"
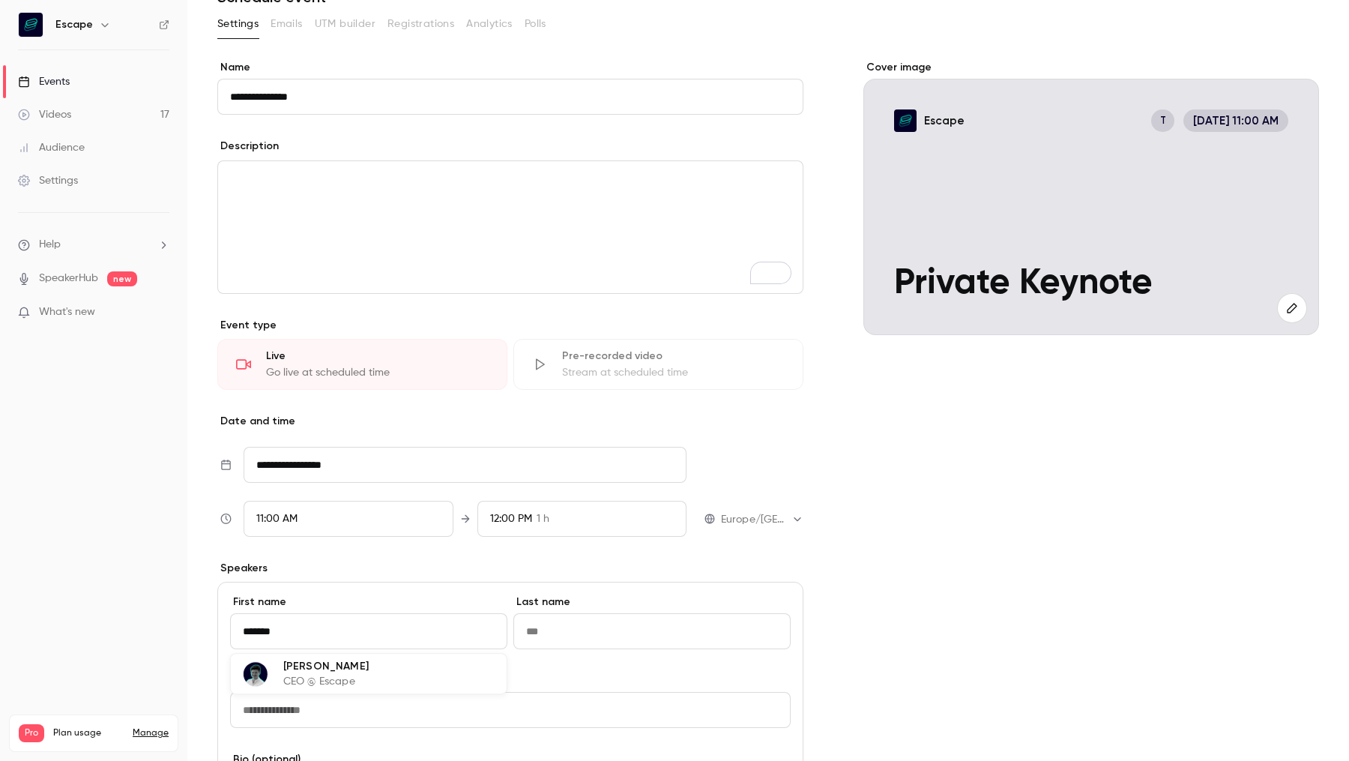
type input "*****"
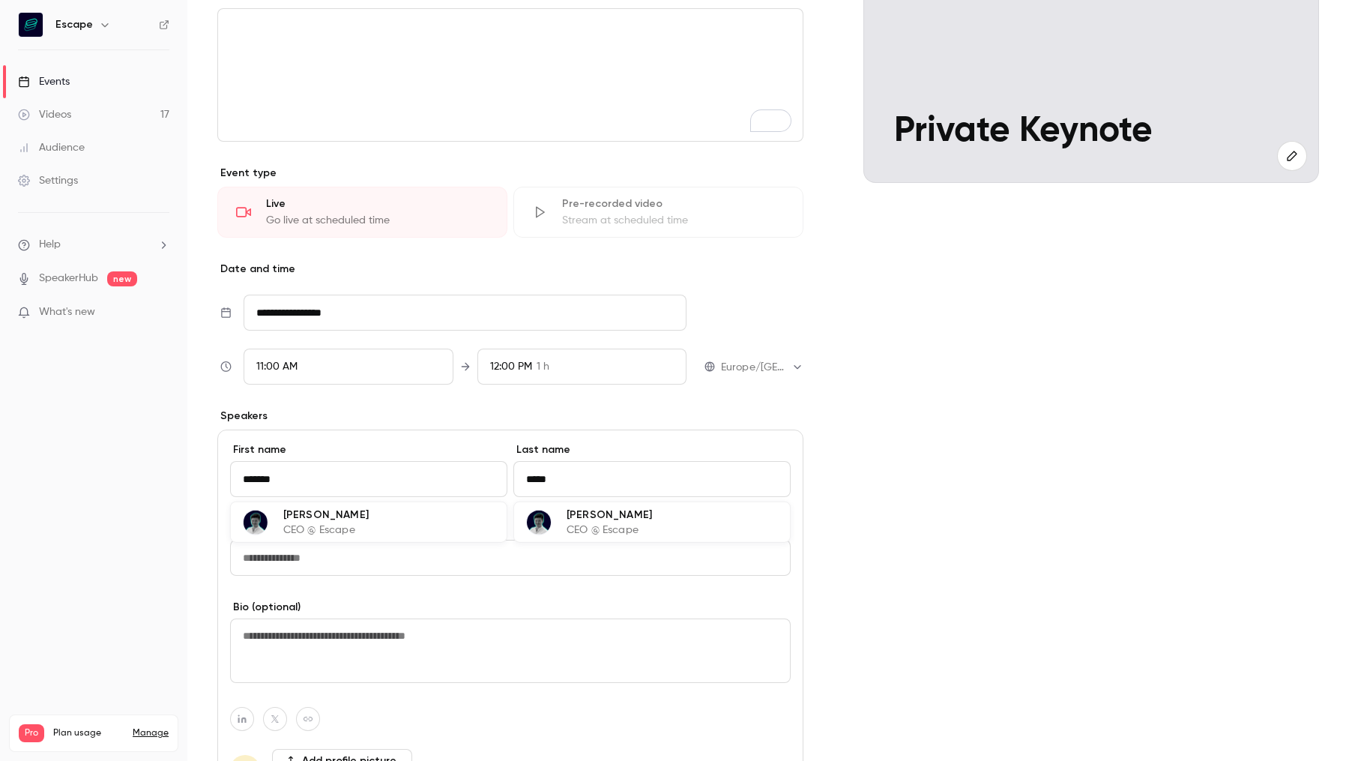
click at [335, 528] on p "CEO @ Escape" at bounding box center [325, 529] width 85 height 15
type input "**********"
type textarea "**********"
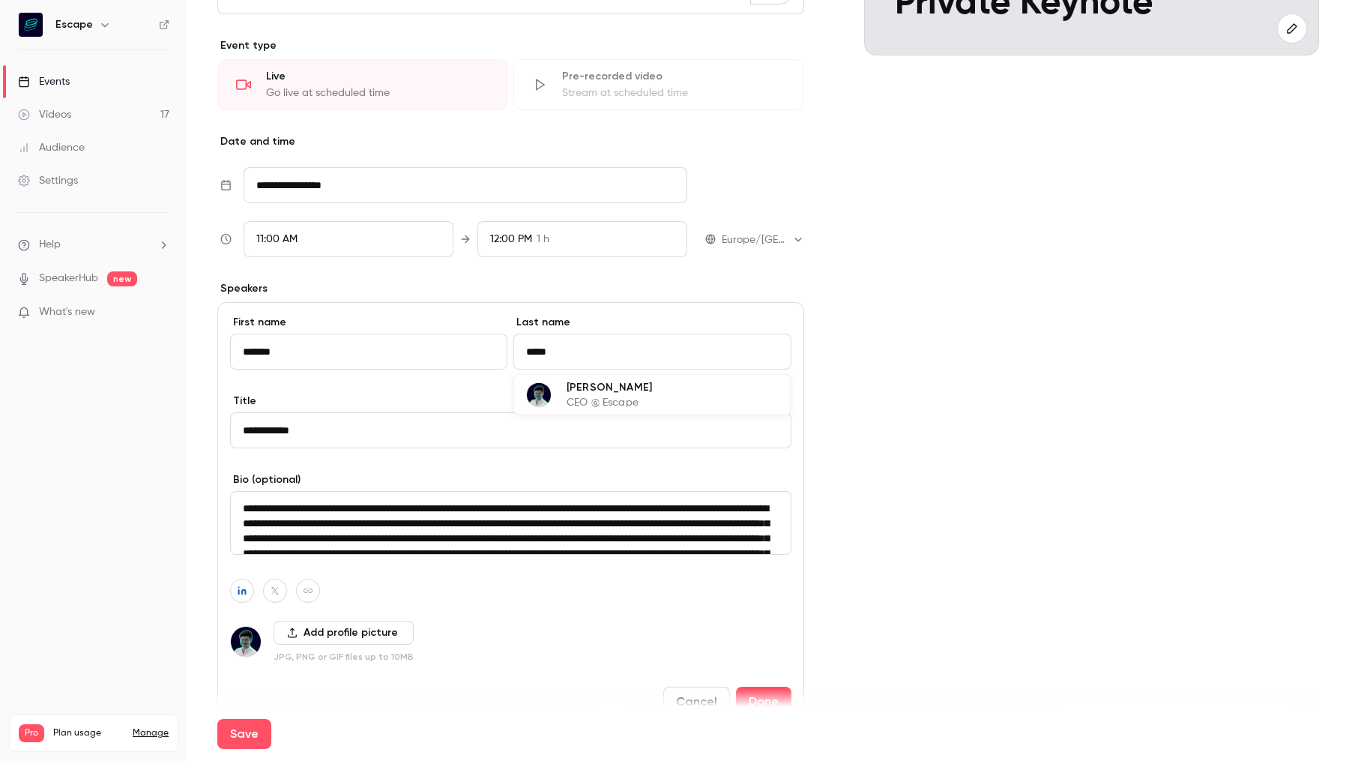
scroll to position [378, 0]
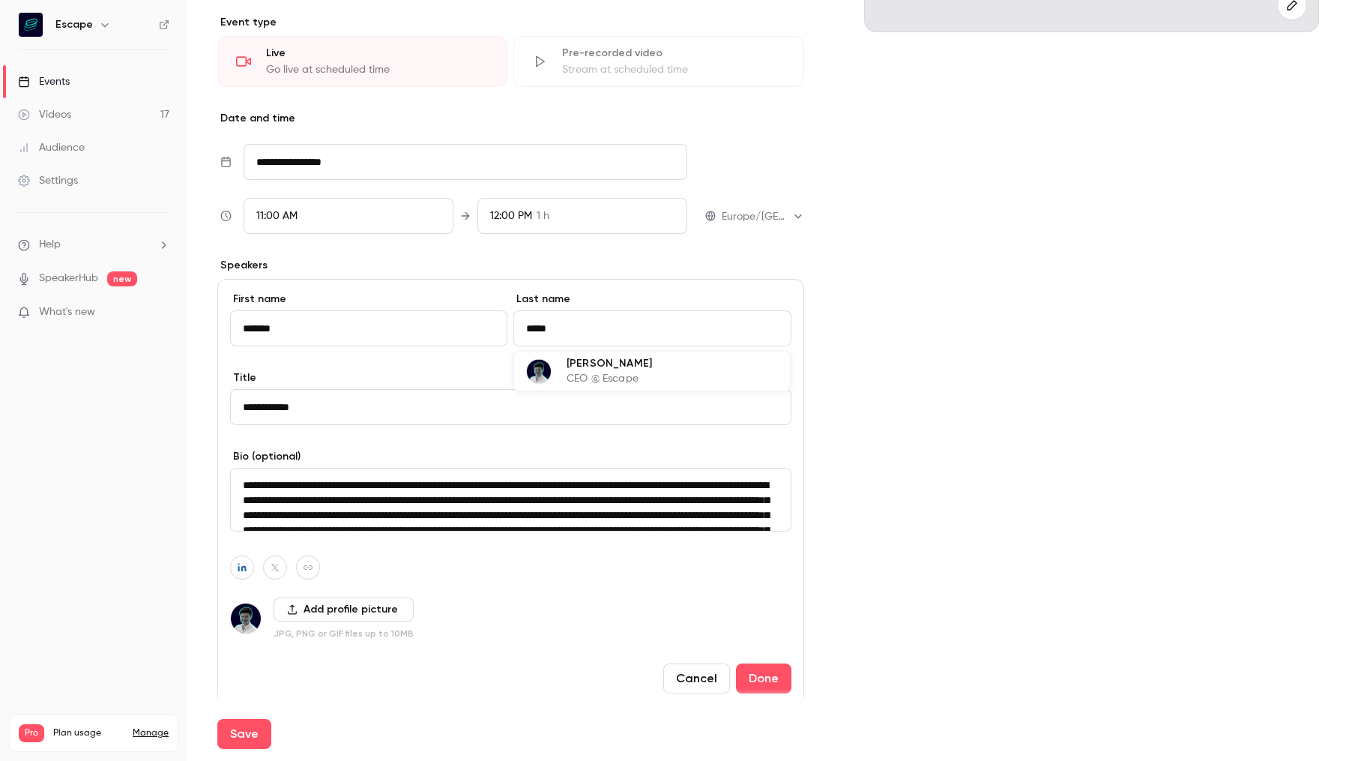
click at [414, 357] on div "First name ******* Last name *****" at bounding box center [510, 331] width 561 height 79
click at [575, 375] on p "CEO @ Escape" at bounding box center [609, 378] width 85 height 15
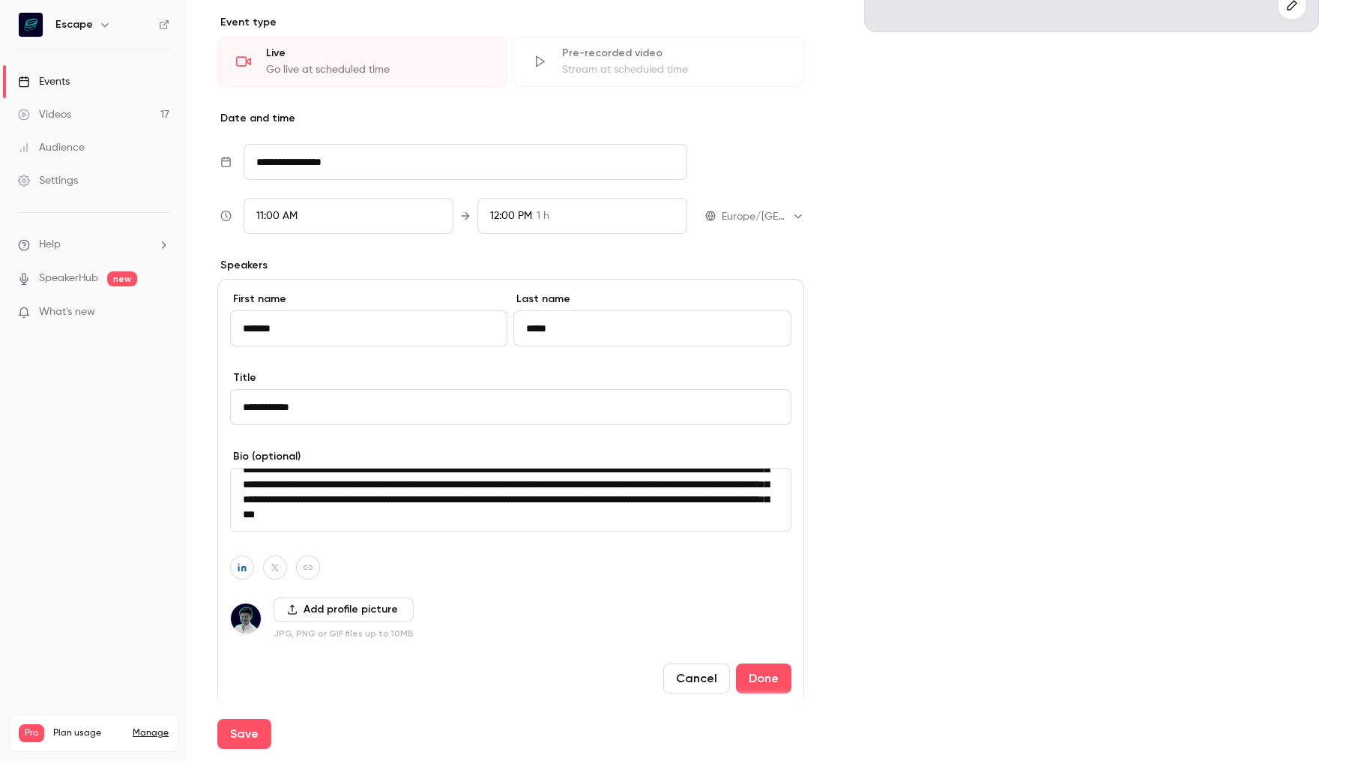
click at [756, 707] on div "Save" at bounding box center [768, 734] width 1102 height 54
click at [776, 680] on button "Done" at bounding box center [763, 678] width 55 height 30
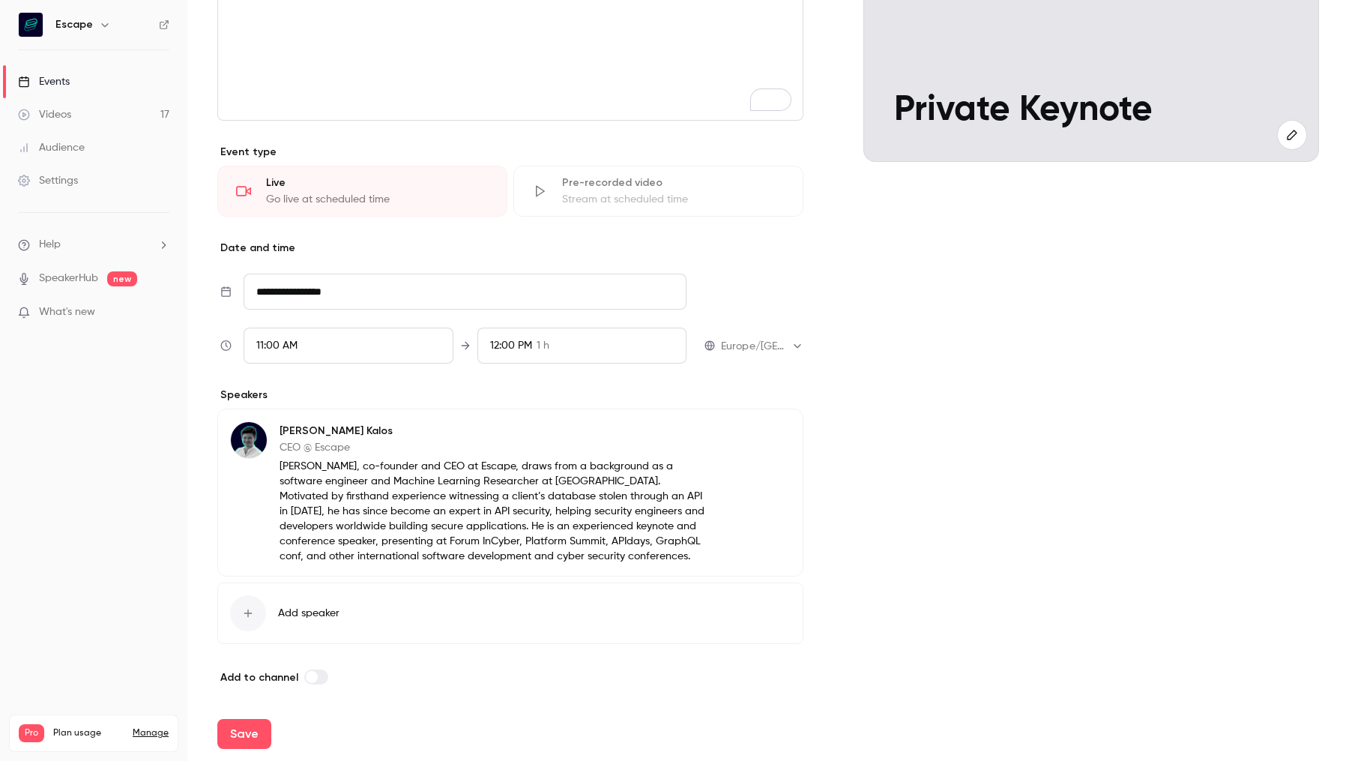
scroll to position [0, 0]
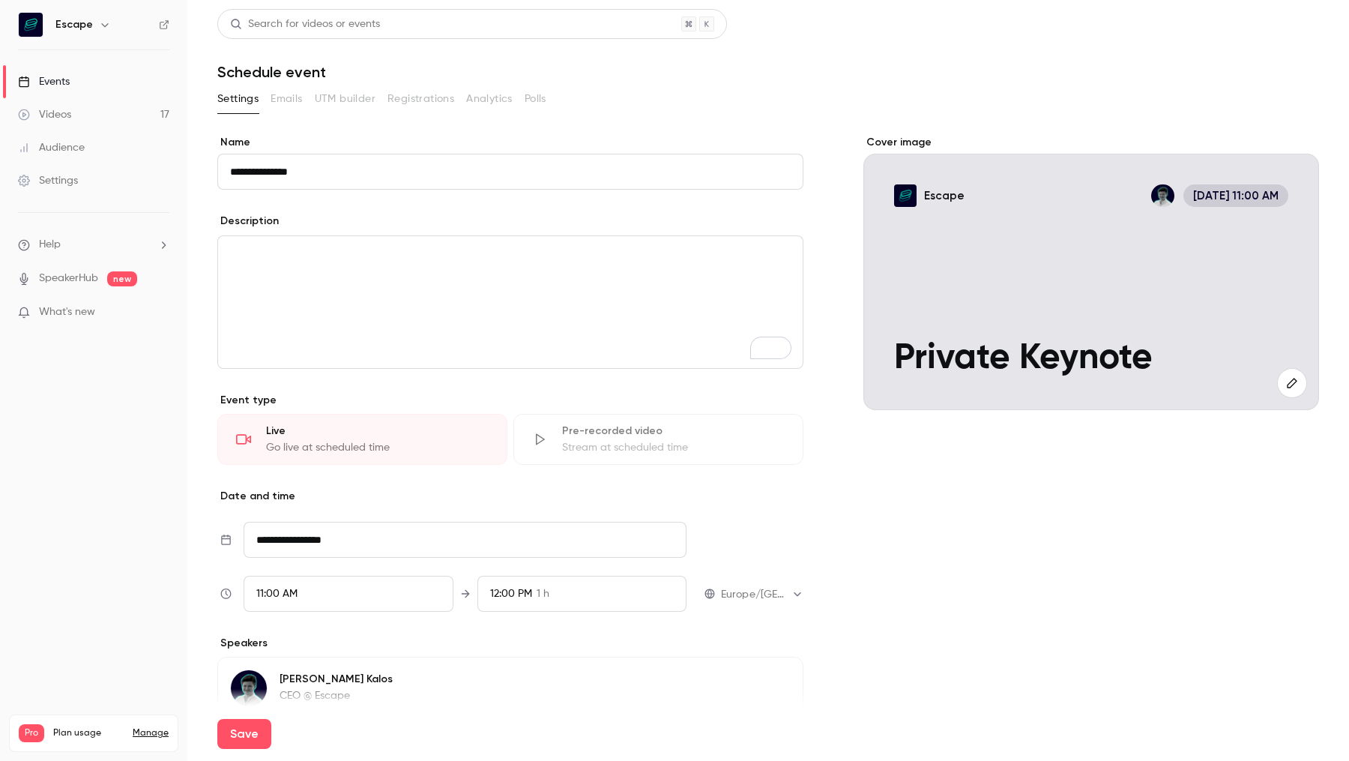
click at [384, 262] on div "To enrich screen reader interactions, please activate Accessibility in Grammarl…" at bounding box center [510, 302] width 585 height 132
click at [411, 205] on div "**********" at bounding box center [510, 534] width 587 height 799
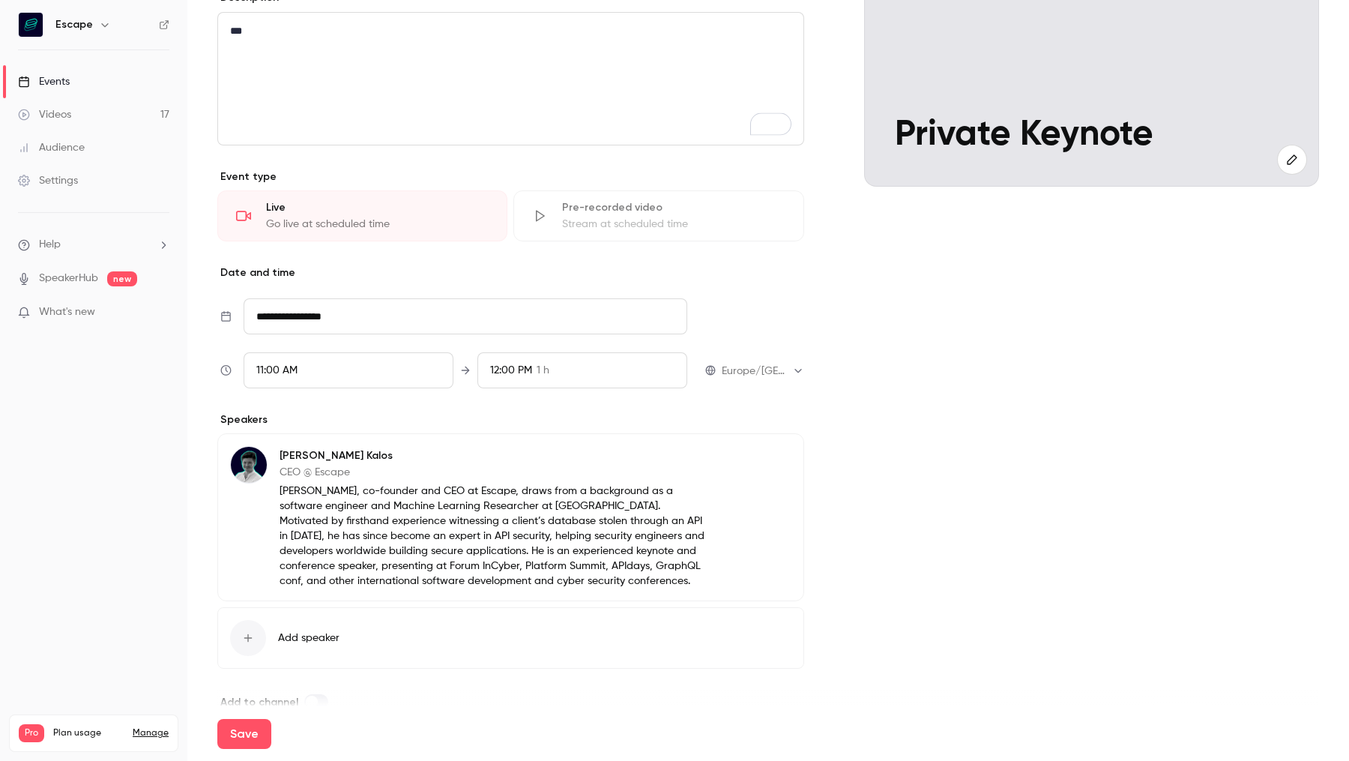
scroll to position [248, 0]
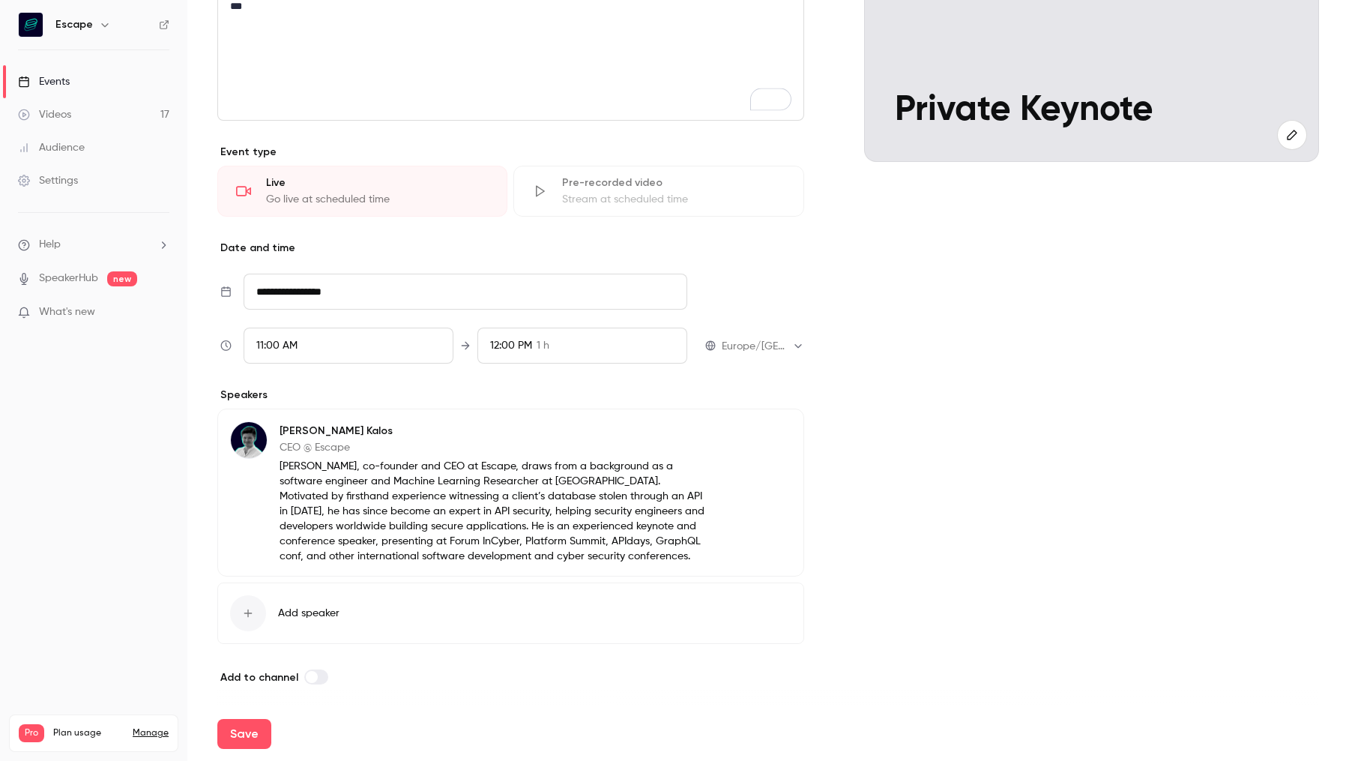
click at [342, 333] on div "11:00 AM" at bounding box center [349, 346] width 210 height 36
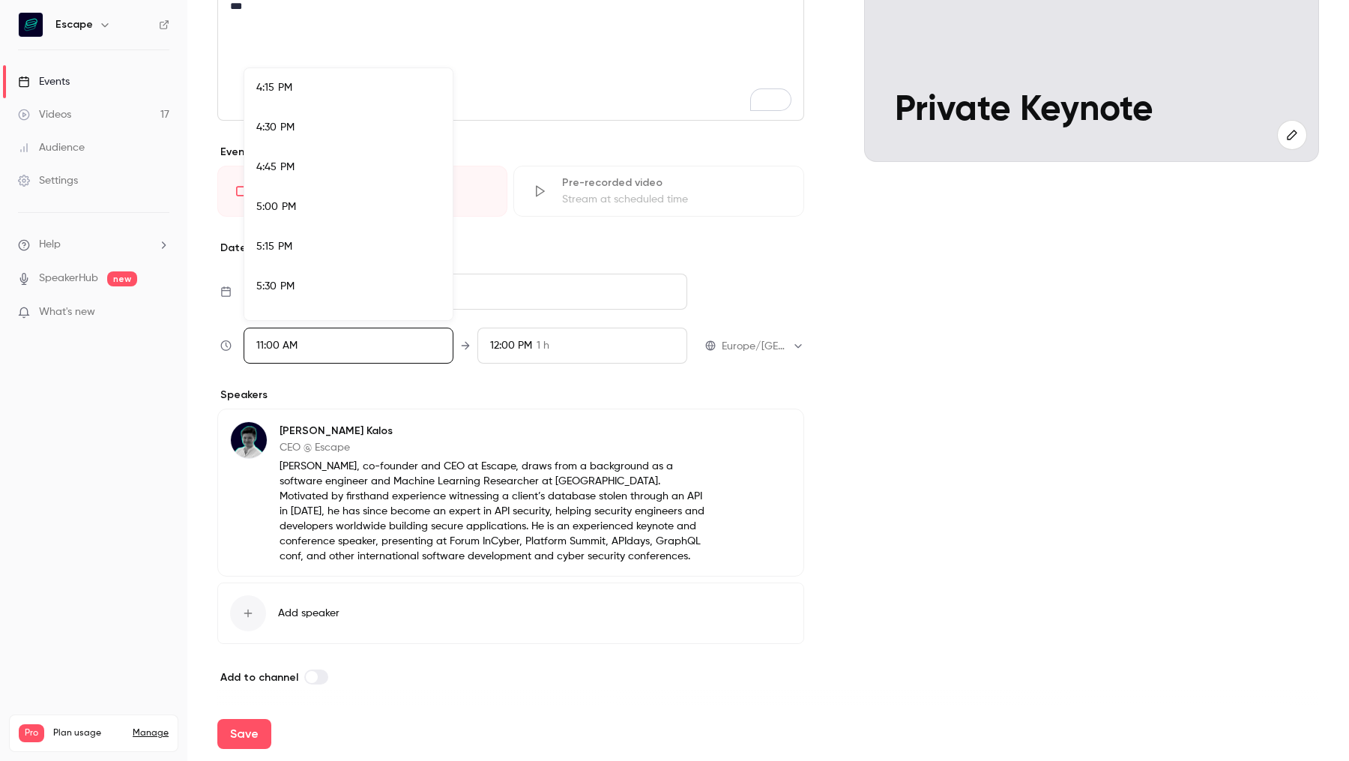
scroll to position [2713, 0]
click at [340, 232] on div "6:00 PM" at bounding box center [348, 236] width 184 height 16
click at [352, 384] on div at bounding box center [674, 380] width 1349 height 761
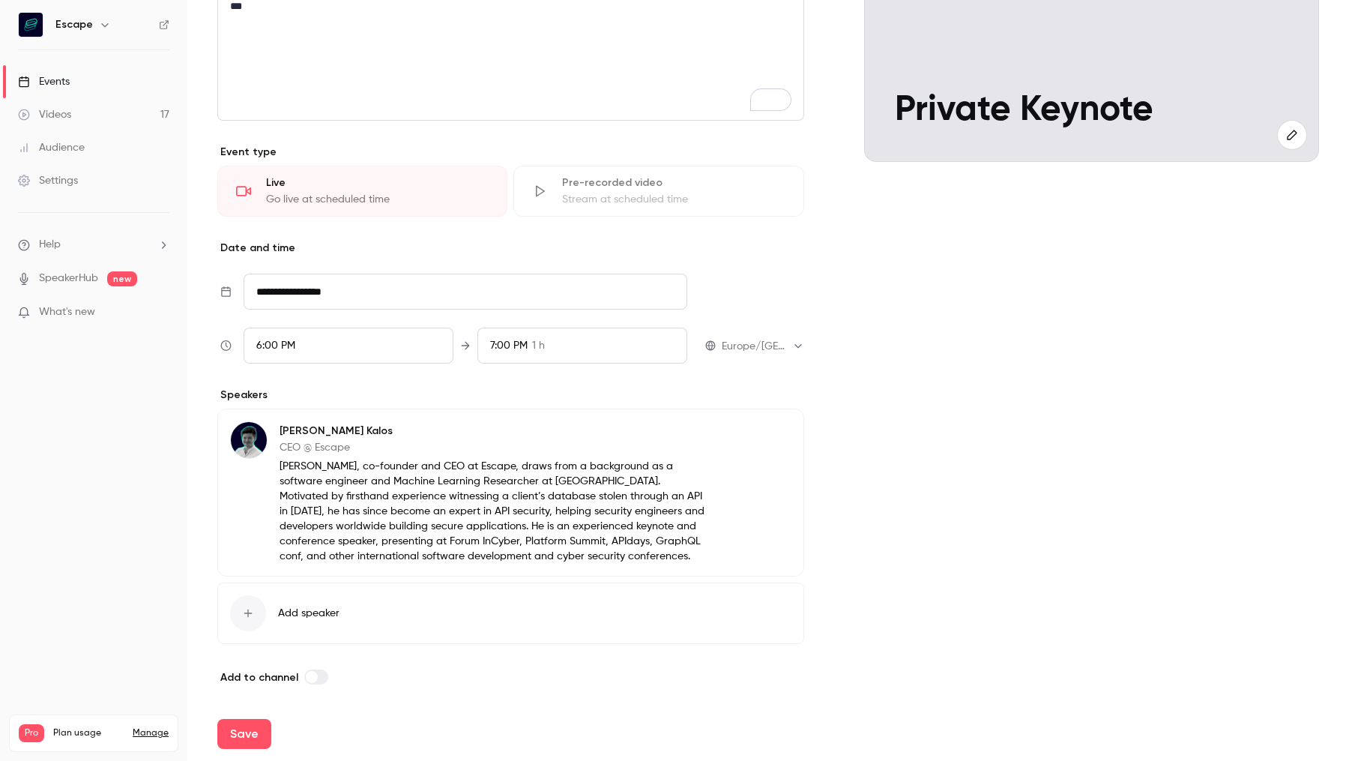
scroll to position [1642, 0]
click at [321, 355] on div "6:00 PM" at bounding box center [349, 346] width 210 height 36
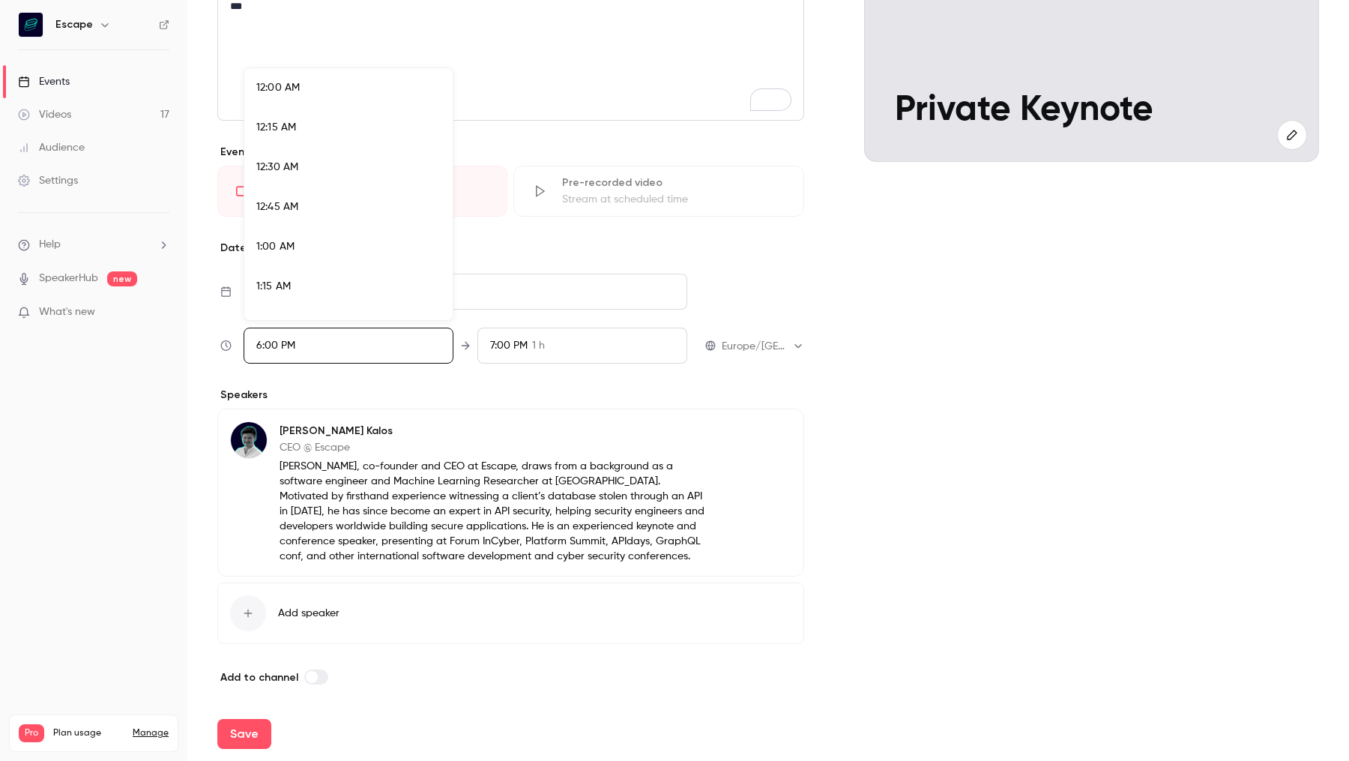
scroll to position [2754, 0]
click at [424, 112] on div "5:30 PM" at bounding box center [348, 115] width 184 height 16
click at [446, 392] on div at bounding box center [674, 380] width 1349 height 761
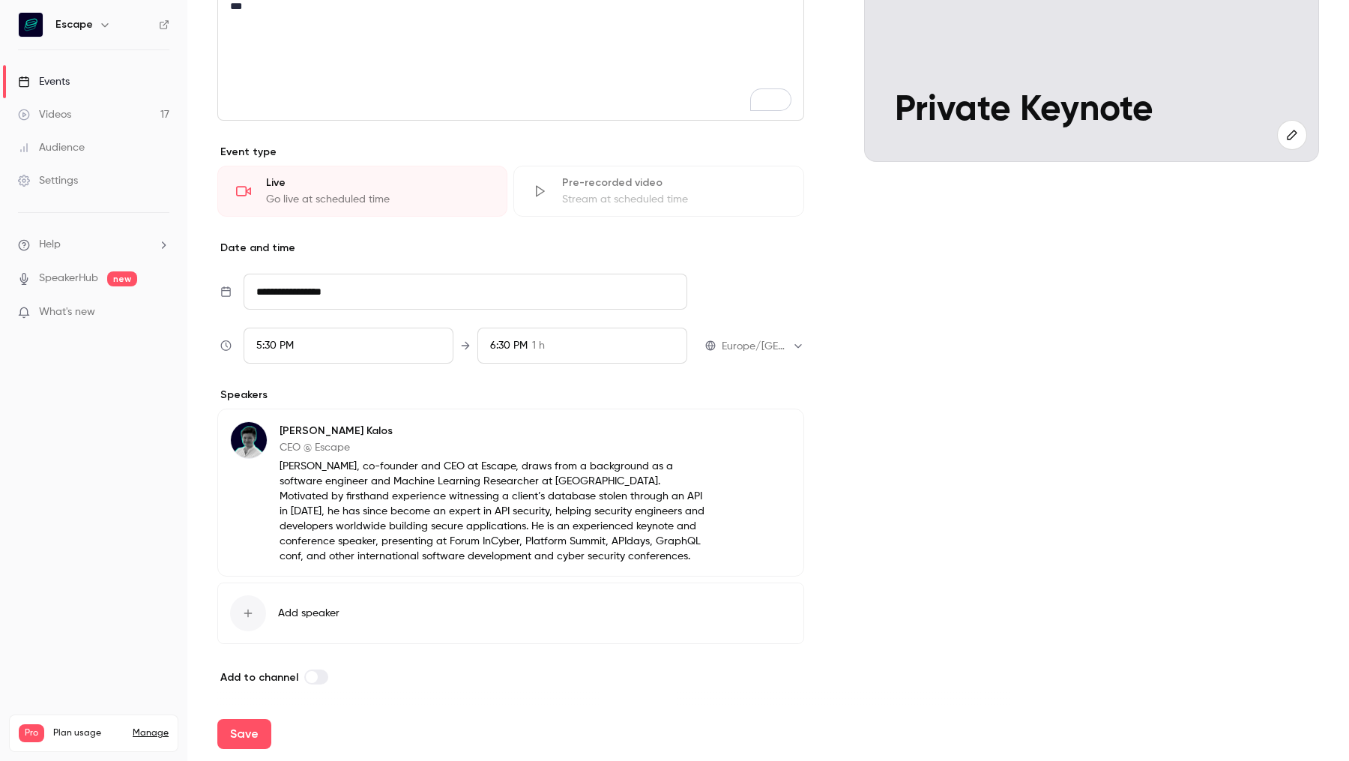
click at [300, 345] on div "5:30 PM" at bounding box center [349, 346] width 210 height 36
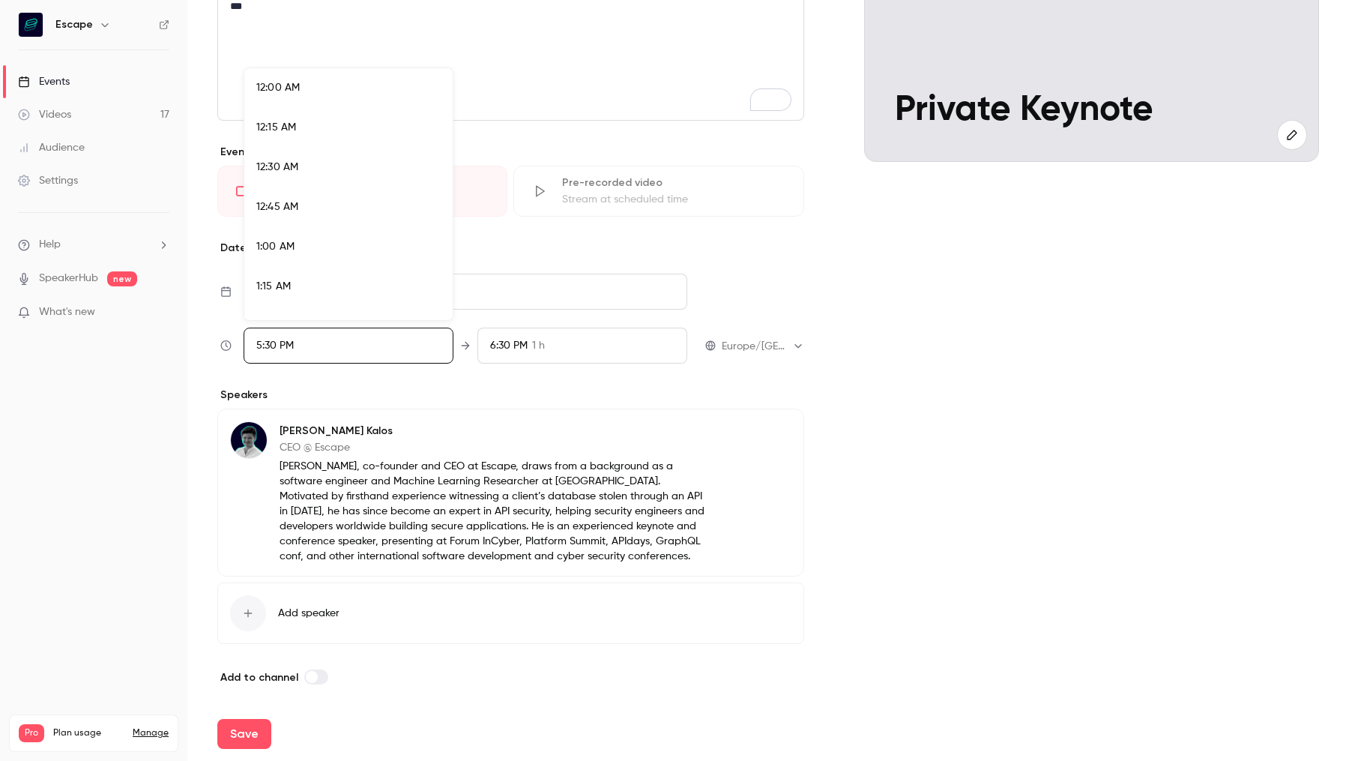
scroll to position [2675, 0]
click at [320, 274] on div "6:00 PM" at bounding box center [348, 274] width 184 height 16
click at [335, 409] on div at bounding box center [674, 380] width 1349 height 761
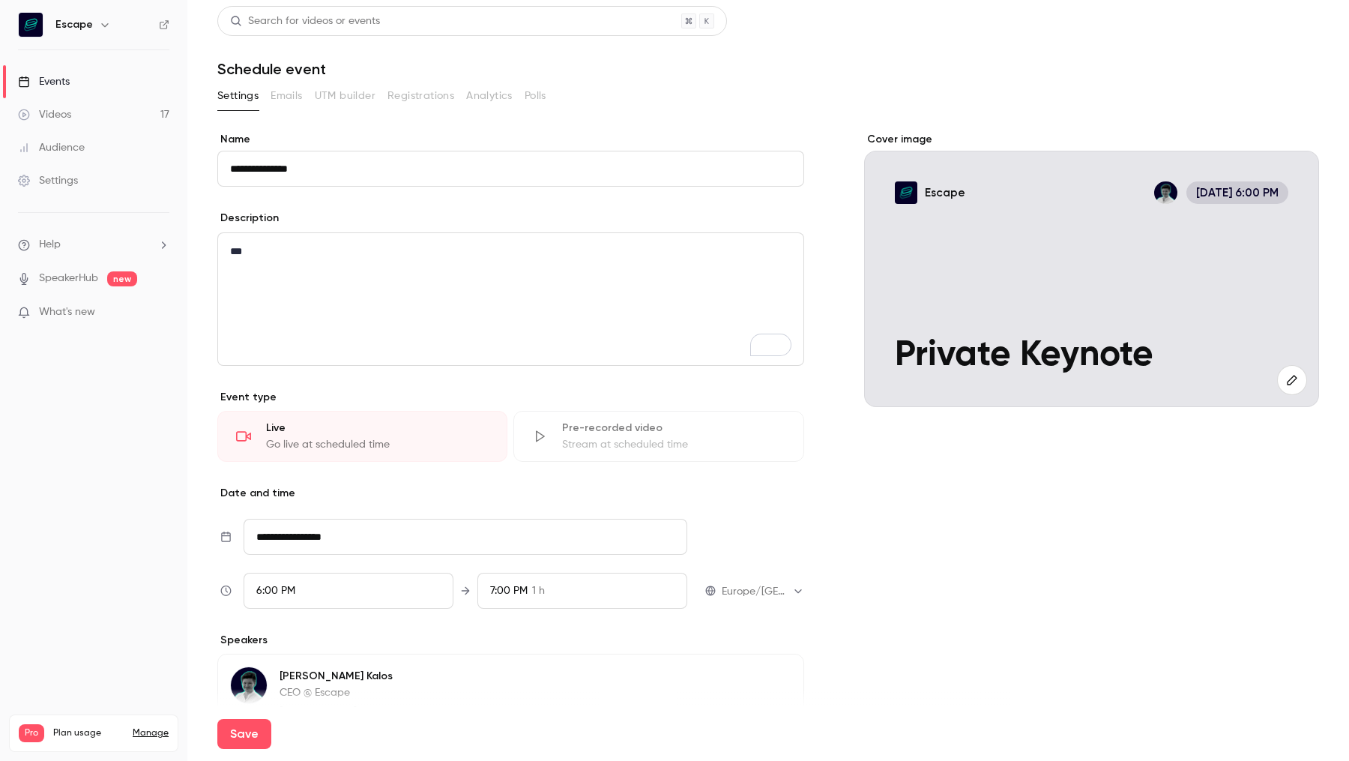
scroll to position [0, 0]
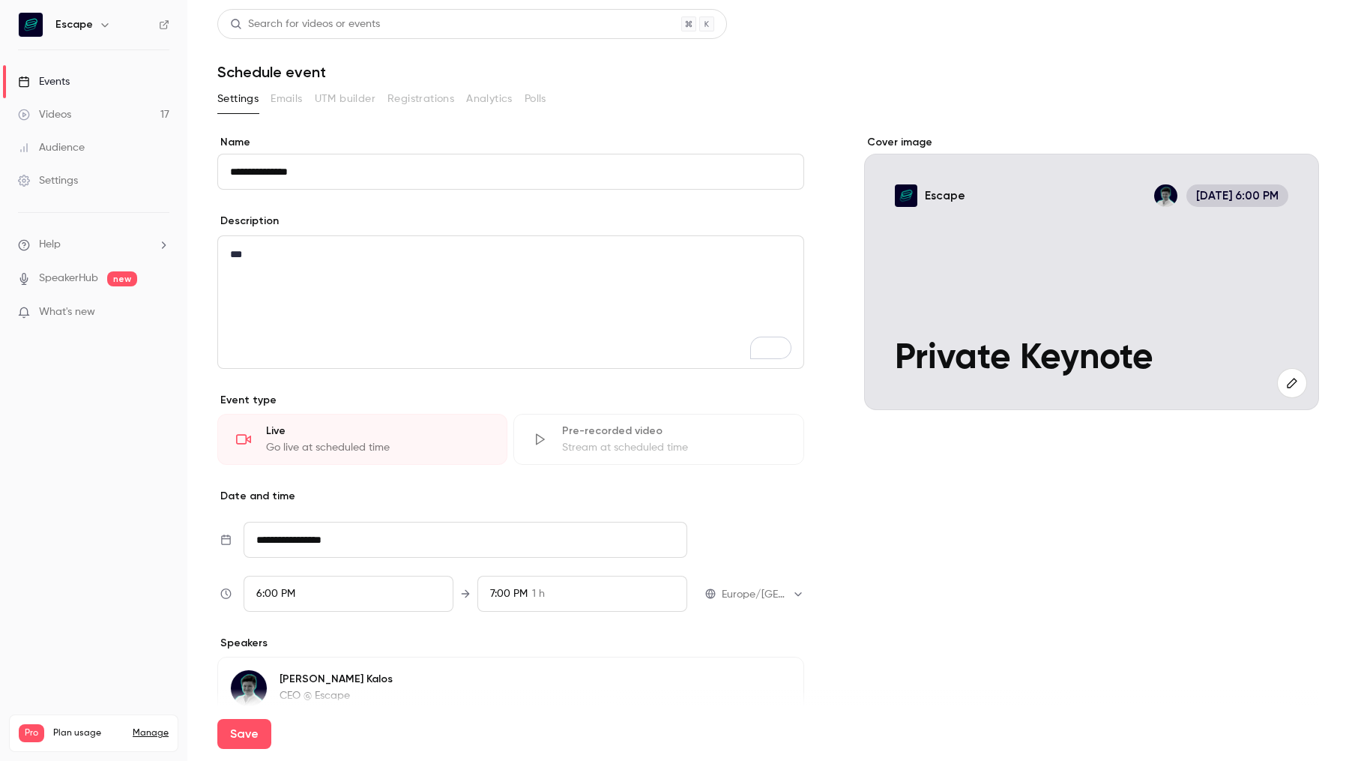
click at [457, 431] on div "Live" at bounding box center [377, 431] width 223 height 15
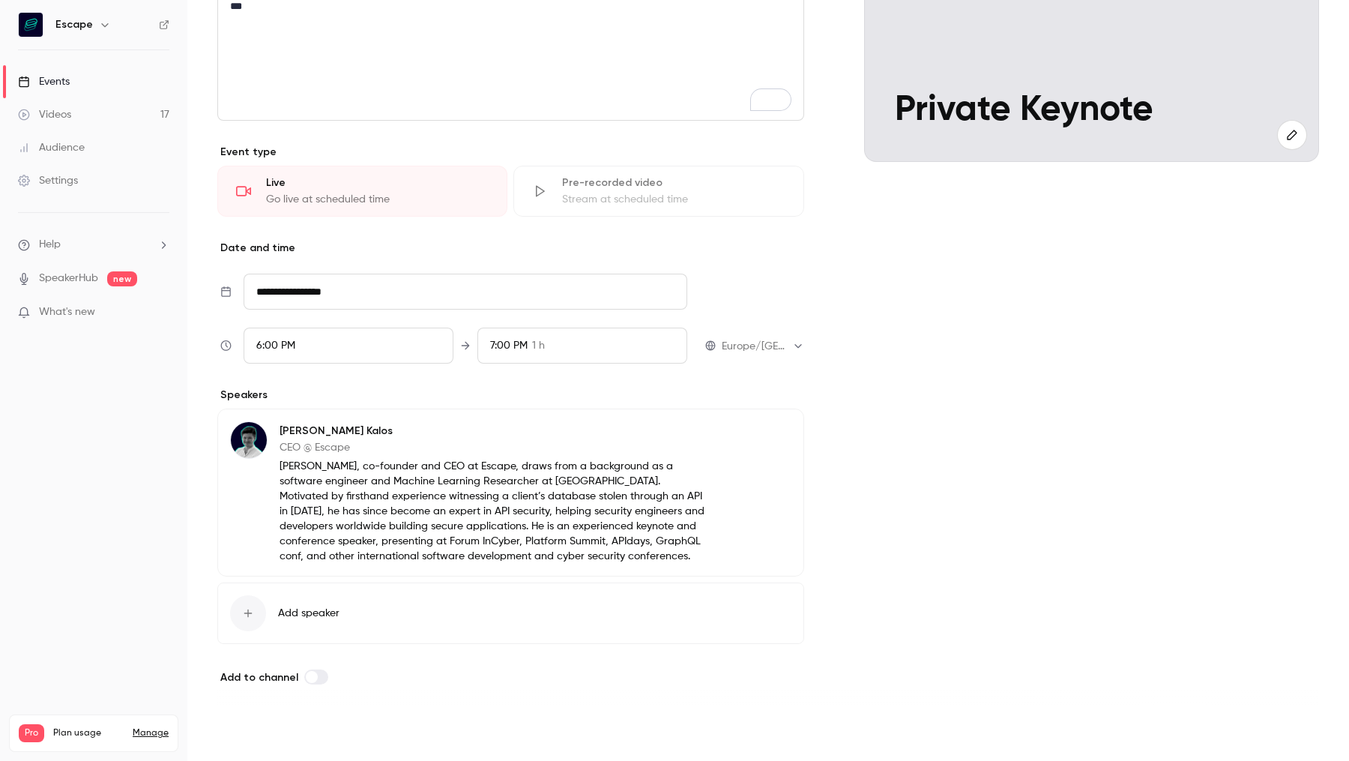
click at [238, 747] on button "Save" at bounding box center [244, 734] width 54 height 30
type input "**********"
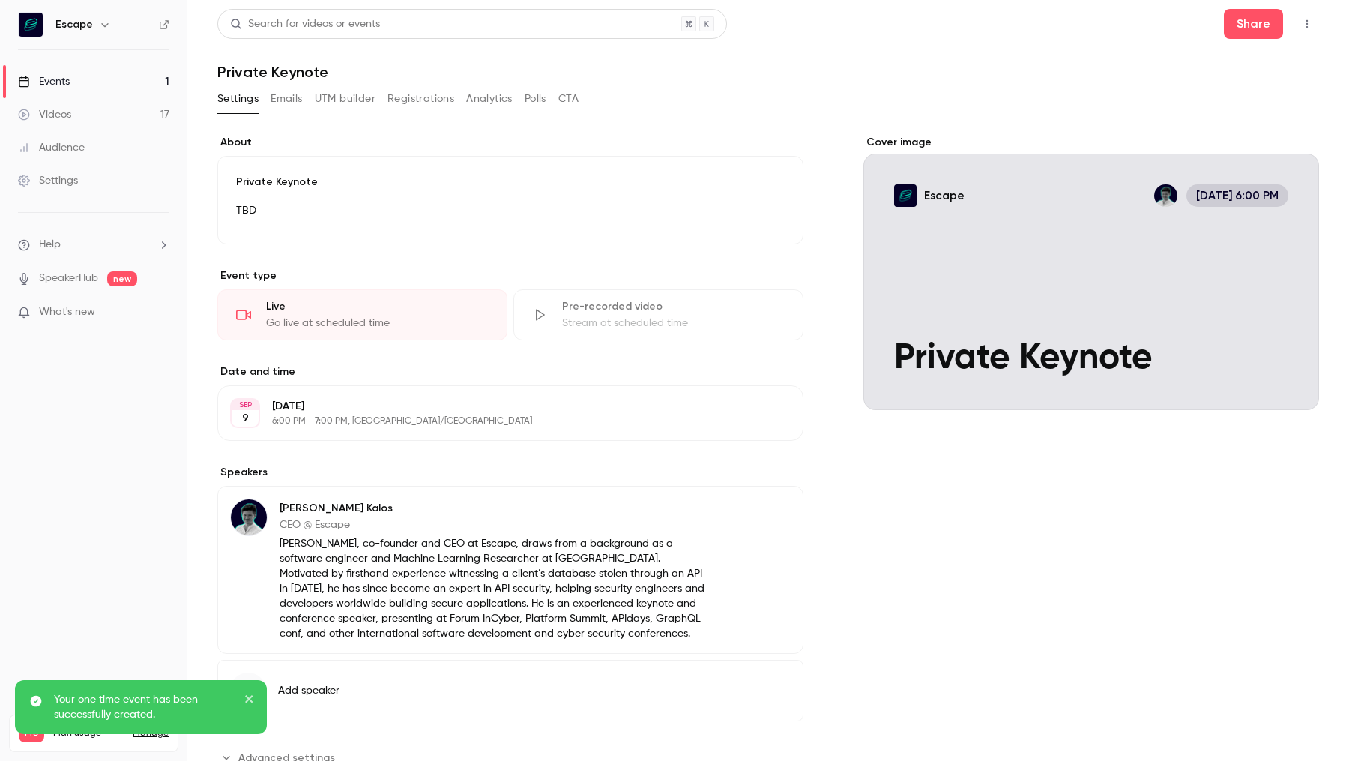
click at [160, 85] on link "Events 1" at bounding box center [93, 81] width 187 height 33
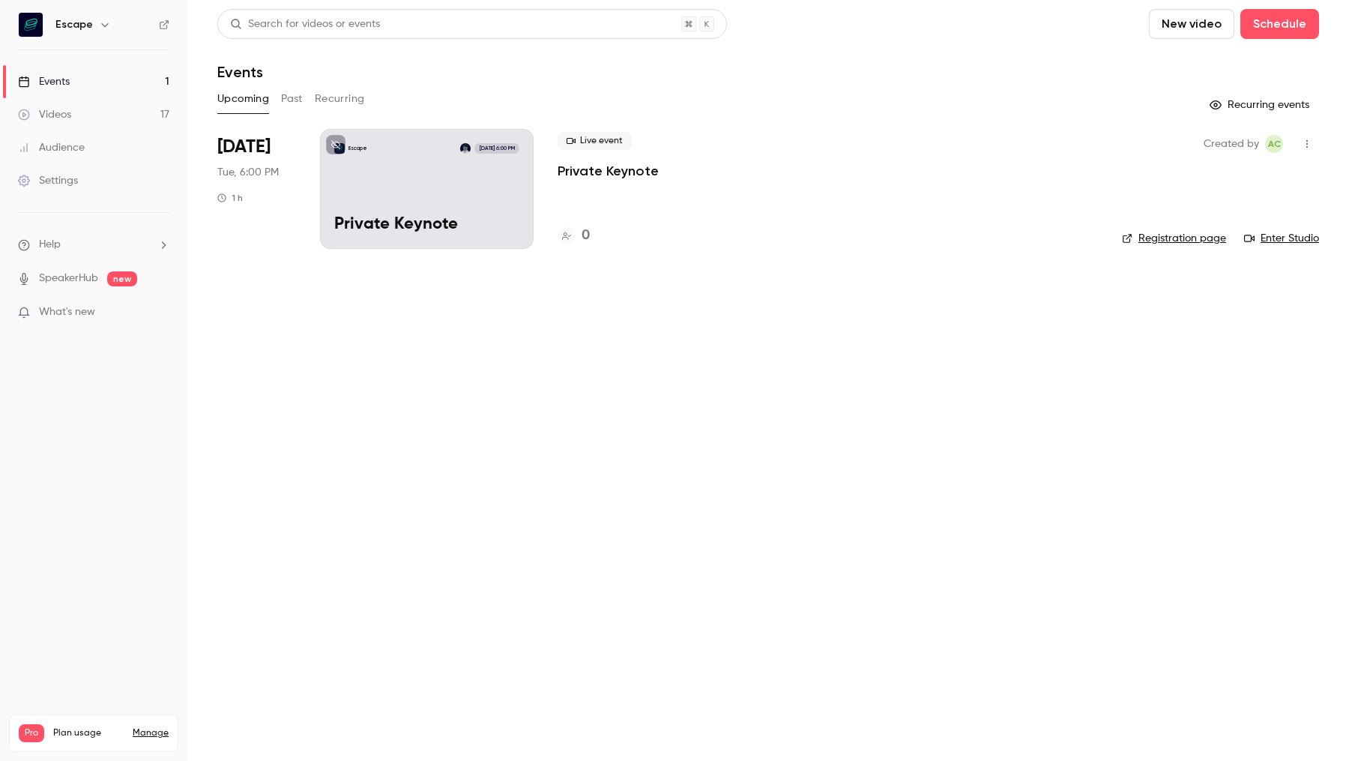
click at [1170, 241] on link "Registration page" at bounding box center [1174, 238] width 104 height 15
click at [629, 166] on p "Private Keynote" at bounding box center [608, 171] width 101 height 18
